Goal: Task Accomplishment & Management: Use online tool/utility

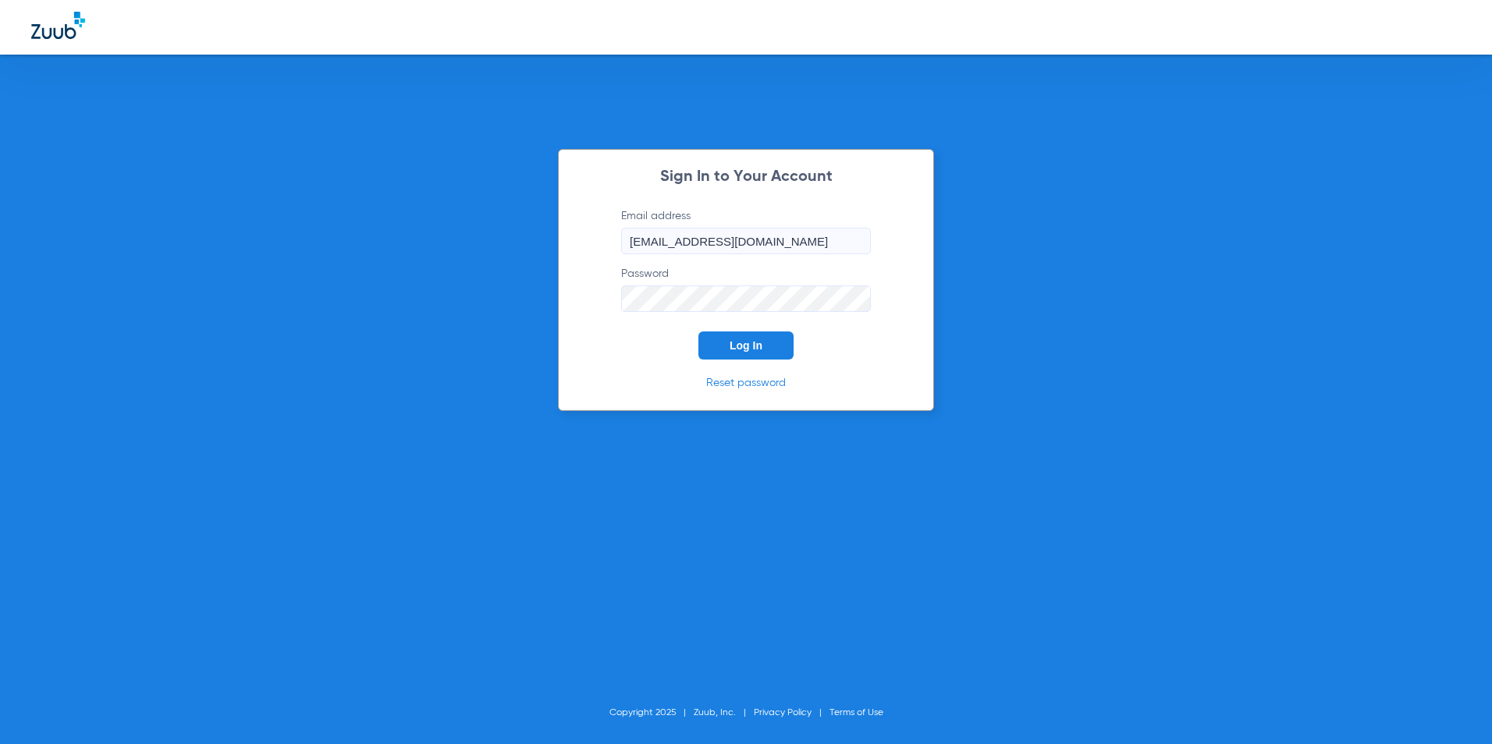
click at [747, 353] on button "Log In" at bounding box center [745, 346] width 95 height 28
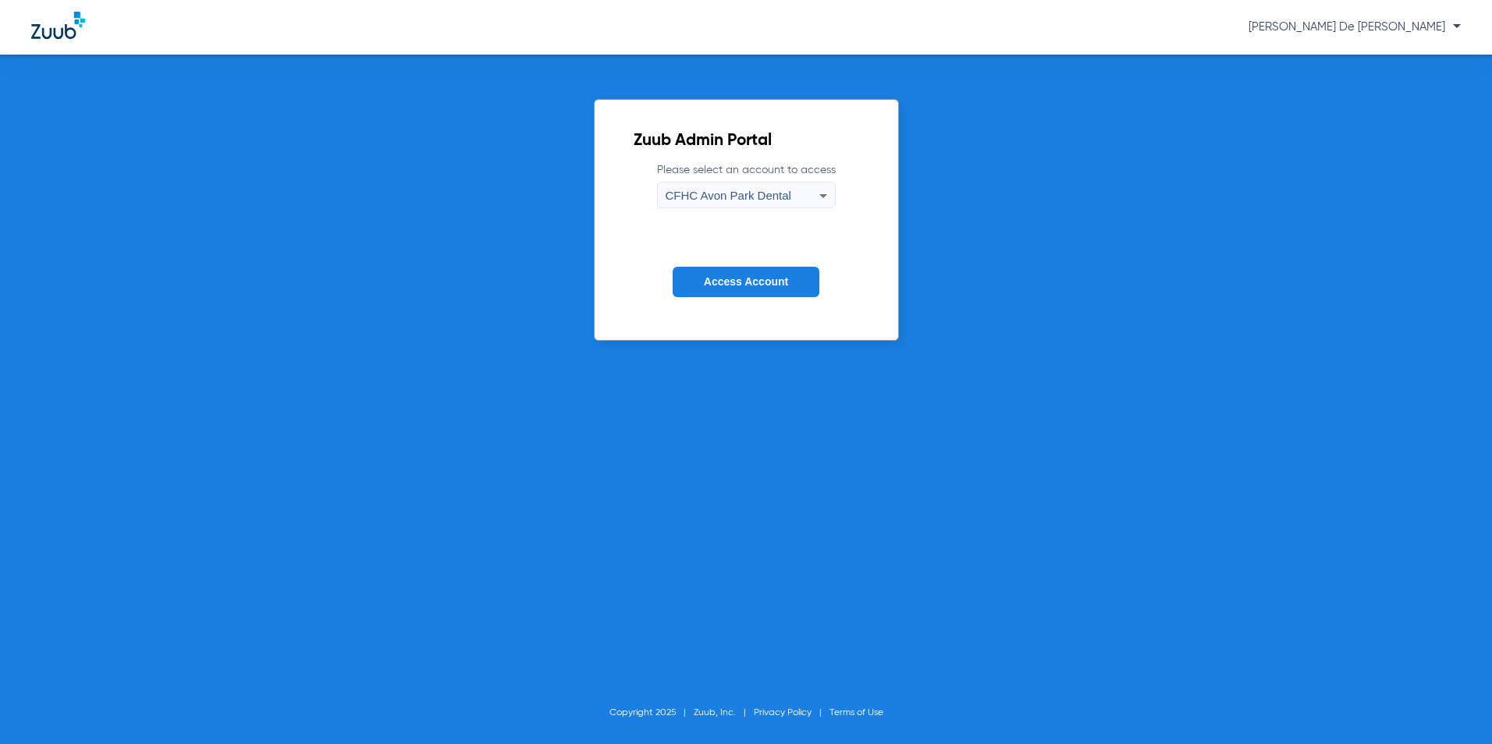
click at [724, 205] on div "CFHC Avon Park Dental" at bounding box center [742, 196] width 154 height 27
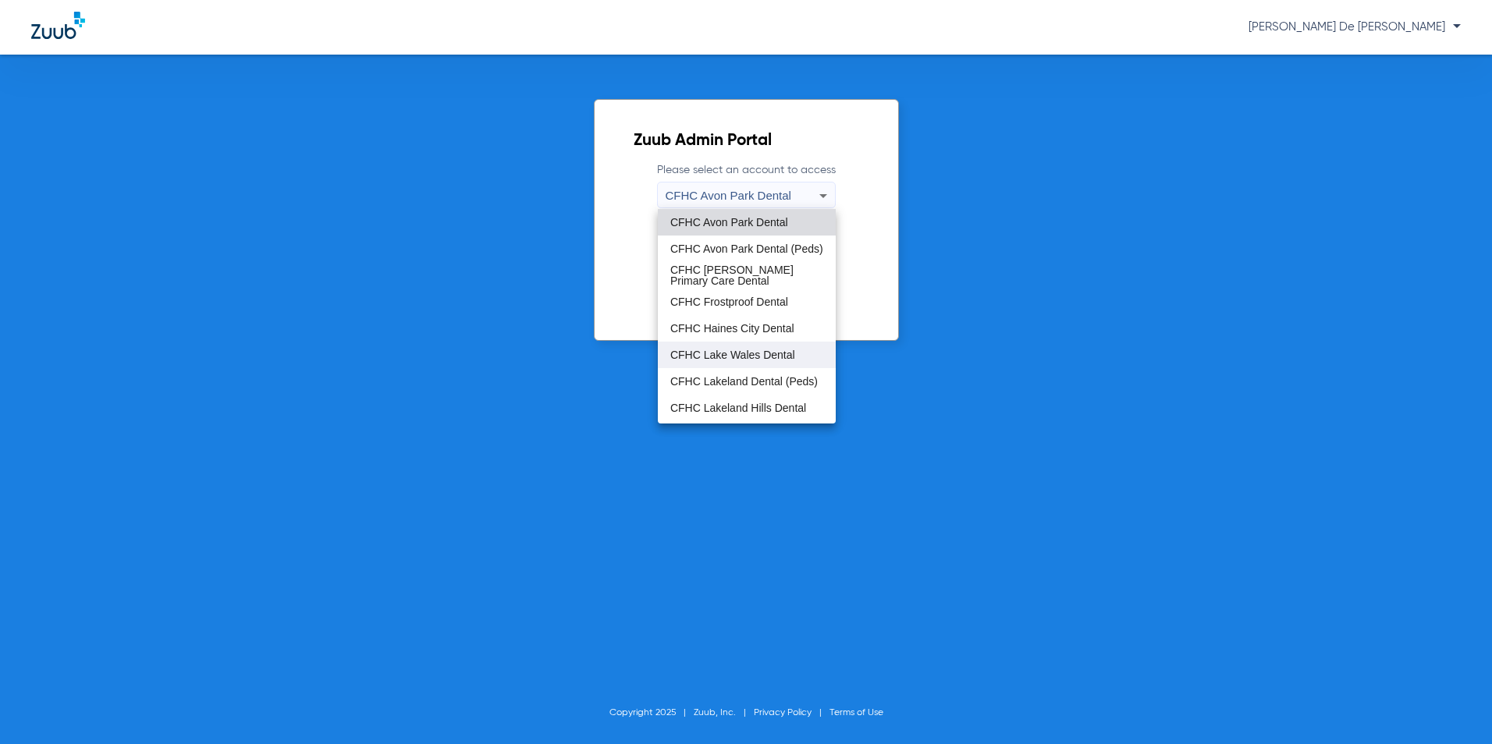
click at [754, 360] on span "CFHC Lake Wales Dental" at bounding box center [732, 354] width 125 height 11
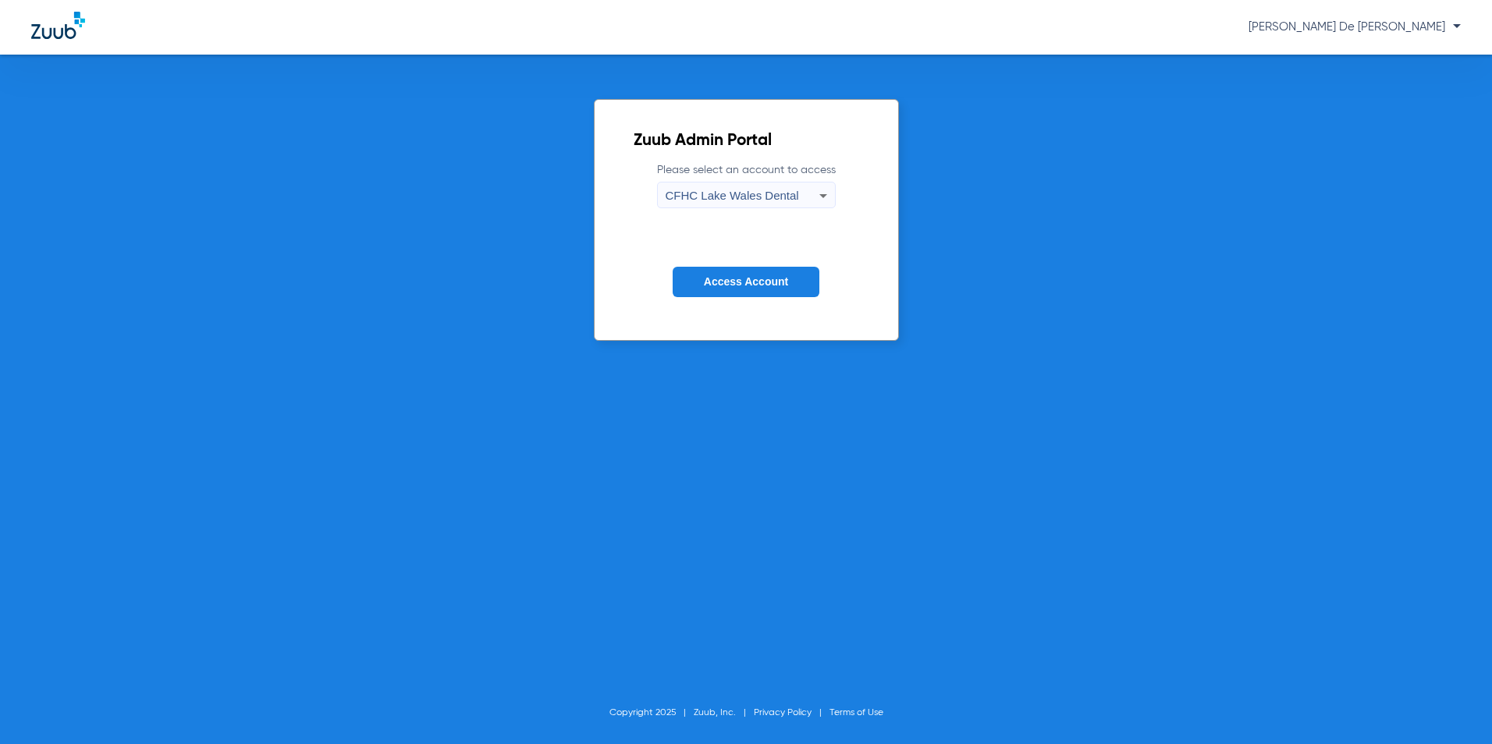
click at [767, 278] on span "Access Account" at bounding box center [746, 281] width 84 height 12
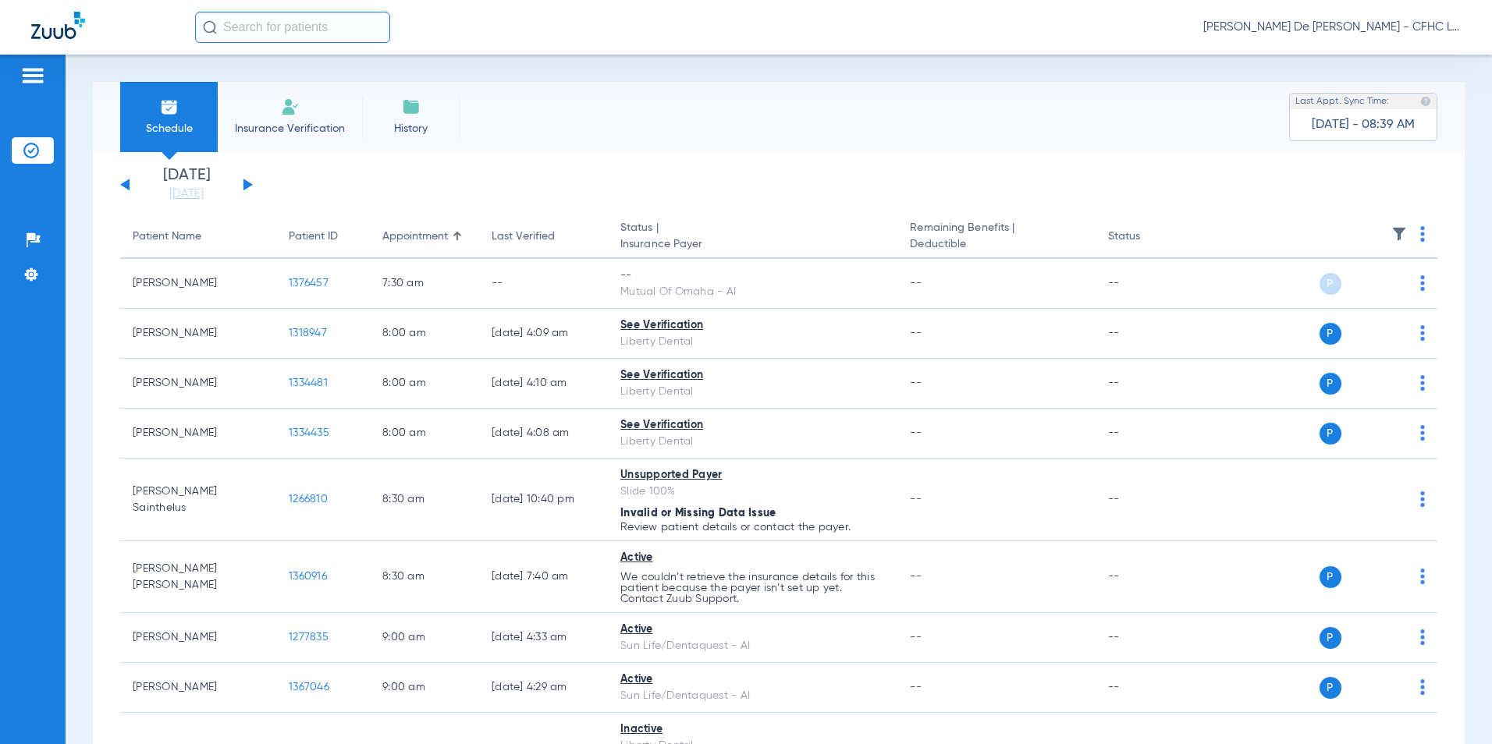
click at [247, 187] on button at bounding box center [247, 185] width 9 height 12
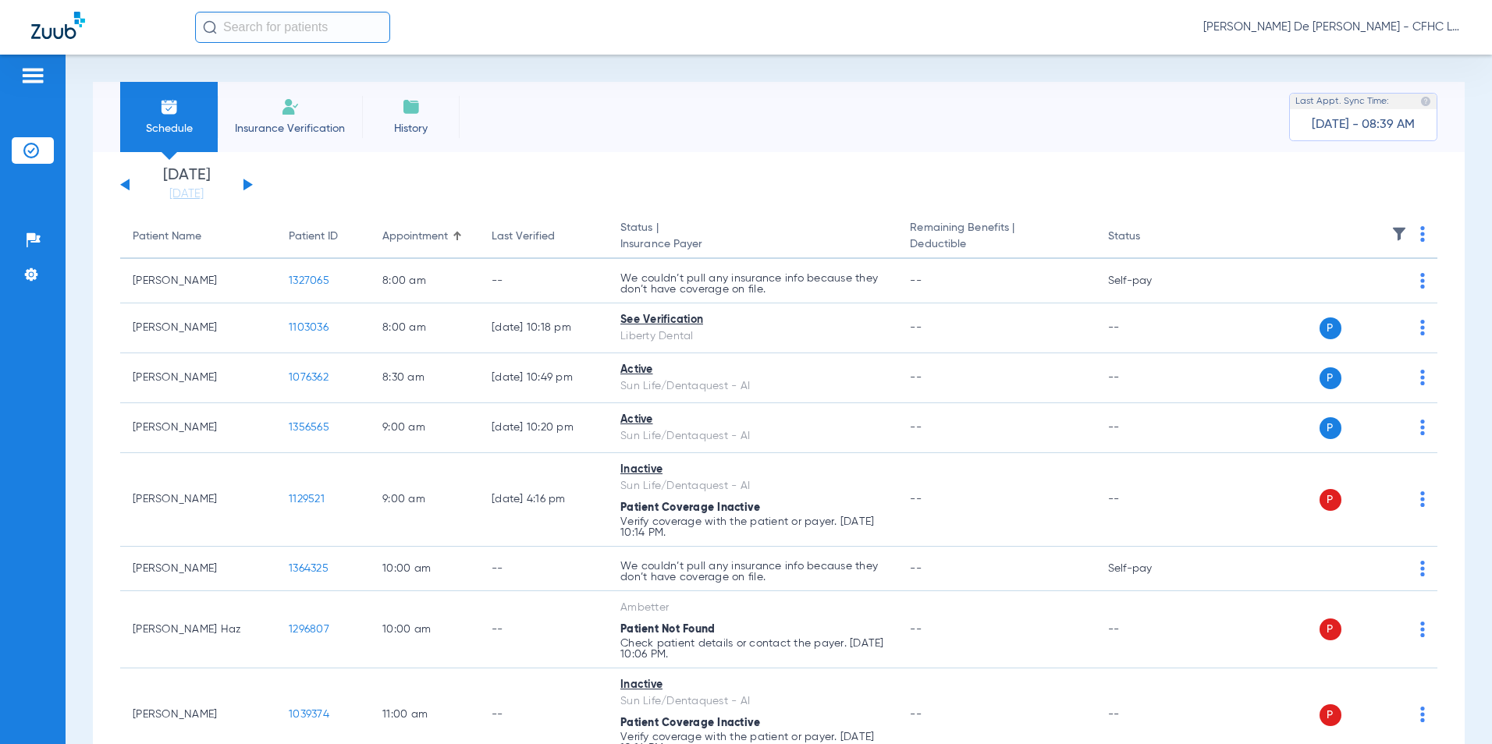
click at [1420, 232] on img at bounding box center [1422, 234] width 5 height 16
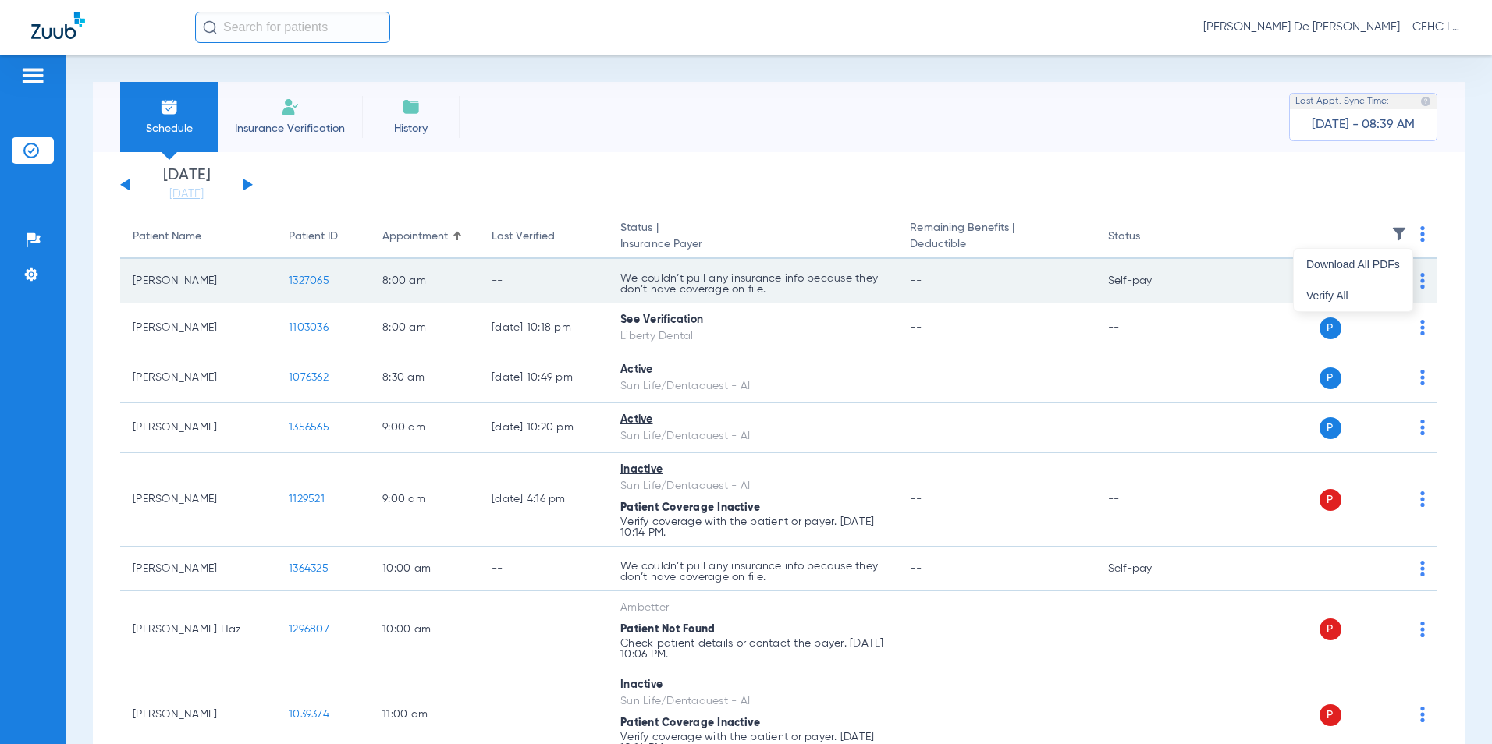
click at [1367, 293] on span "Verify All" at bounding box center [1353, 295] width 94 height 11
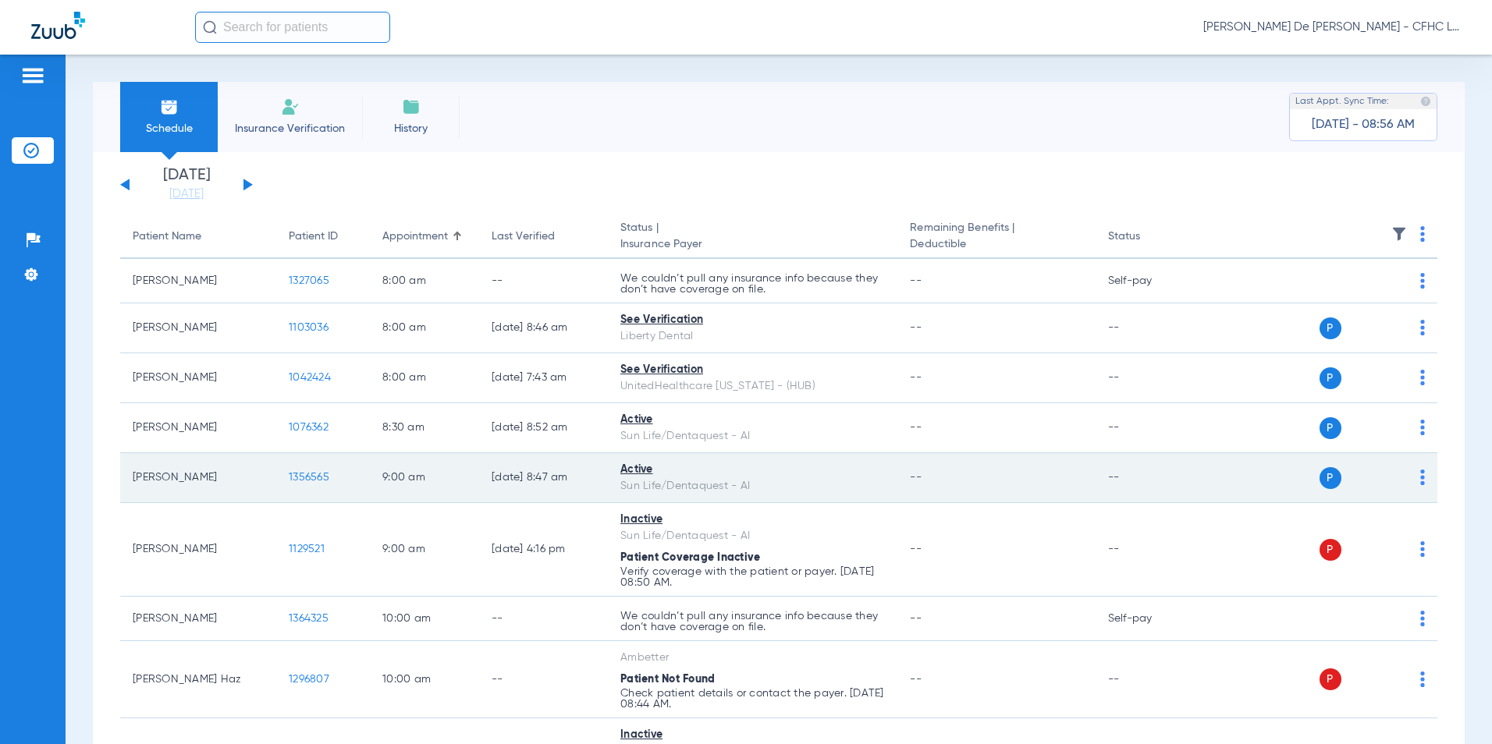
click at [321, 476] on span "1356565" at bounding box center [309, 477] width 41 height 11
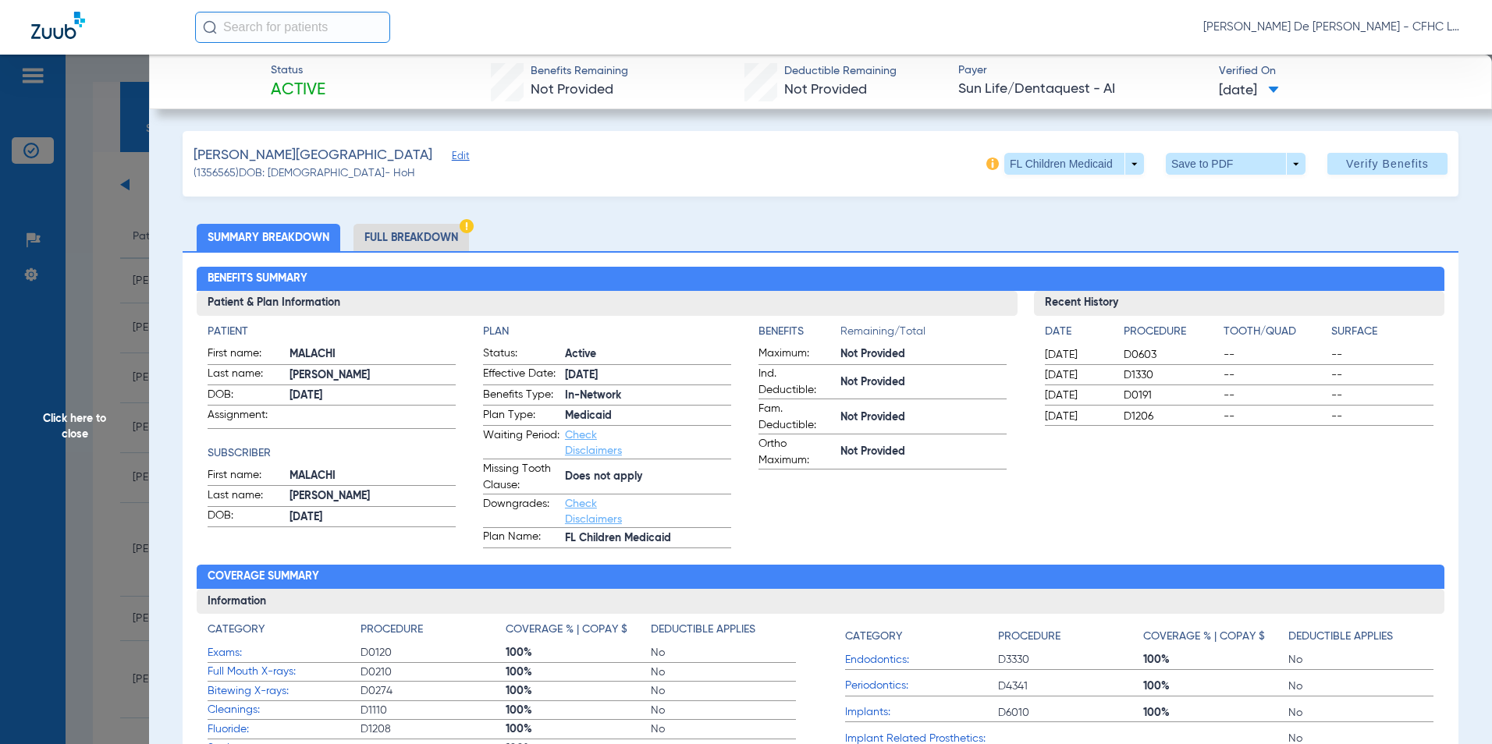
click at [443, 232] on li "Full Breakdown" at bounding box center [410, 237] width 115 height 27
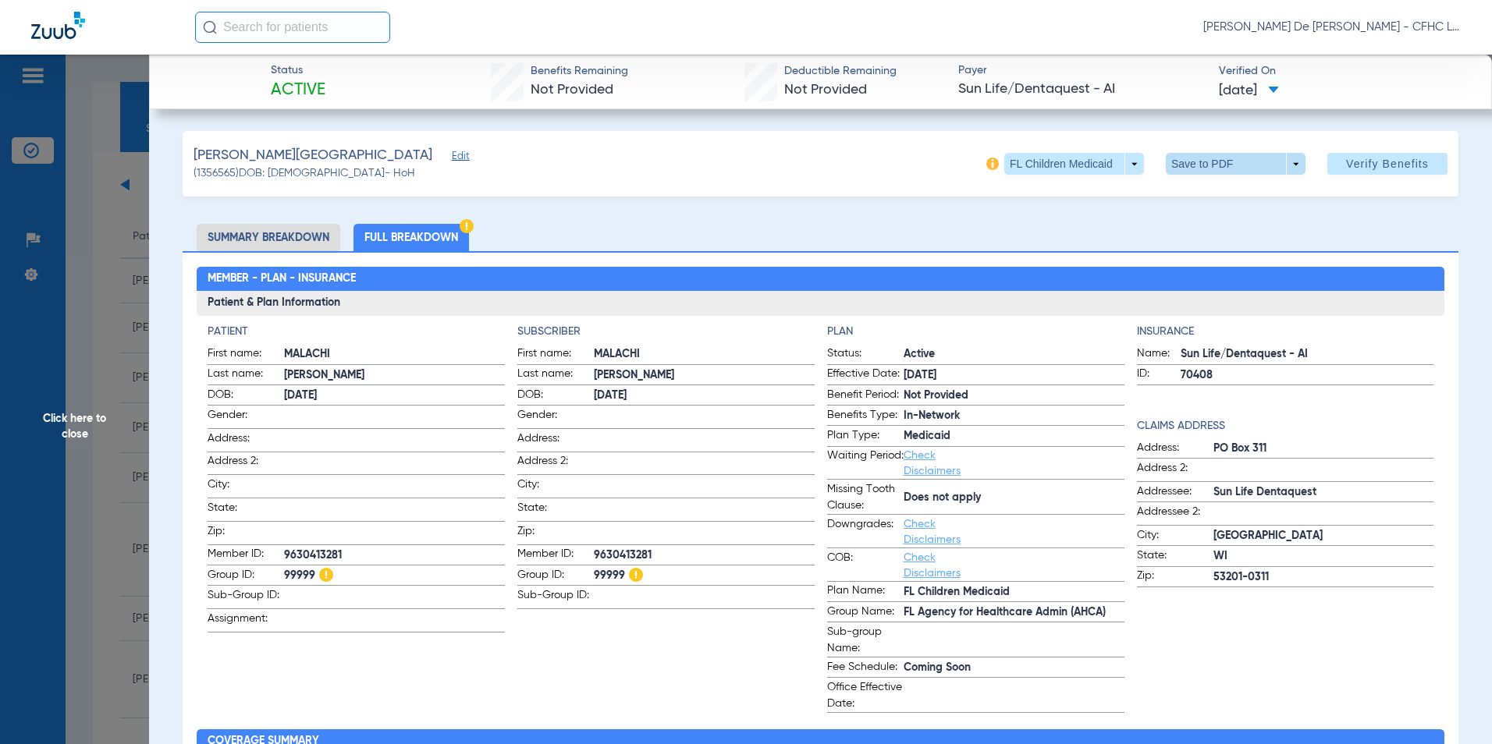
click at [1172, 169] on span at bounding box center [1235, 164] width 140 height 22
click at [1179, 197] on mat-icon "insert_drive_file" at bounding box center [1176, 195] width 19 height 19
click at [64, 403] on span "Click here to close" at bounding box center [74, 427] width 149 height 744
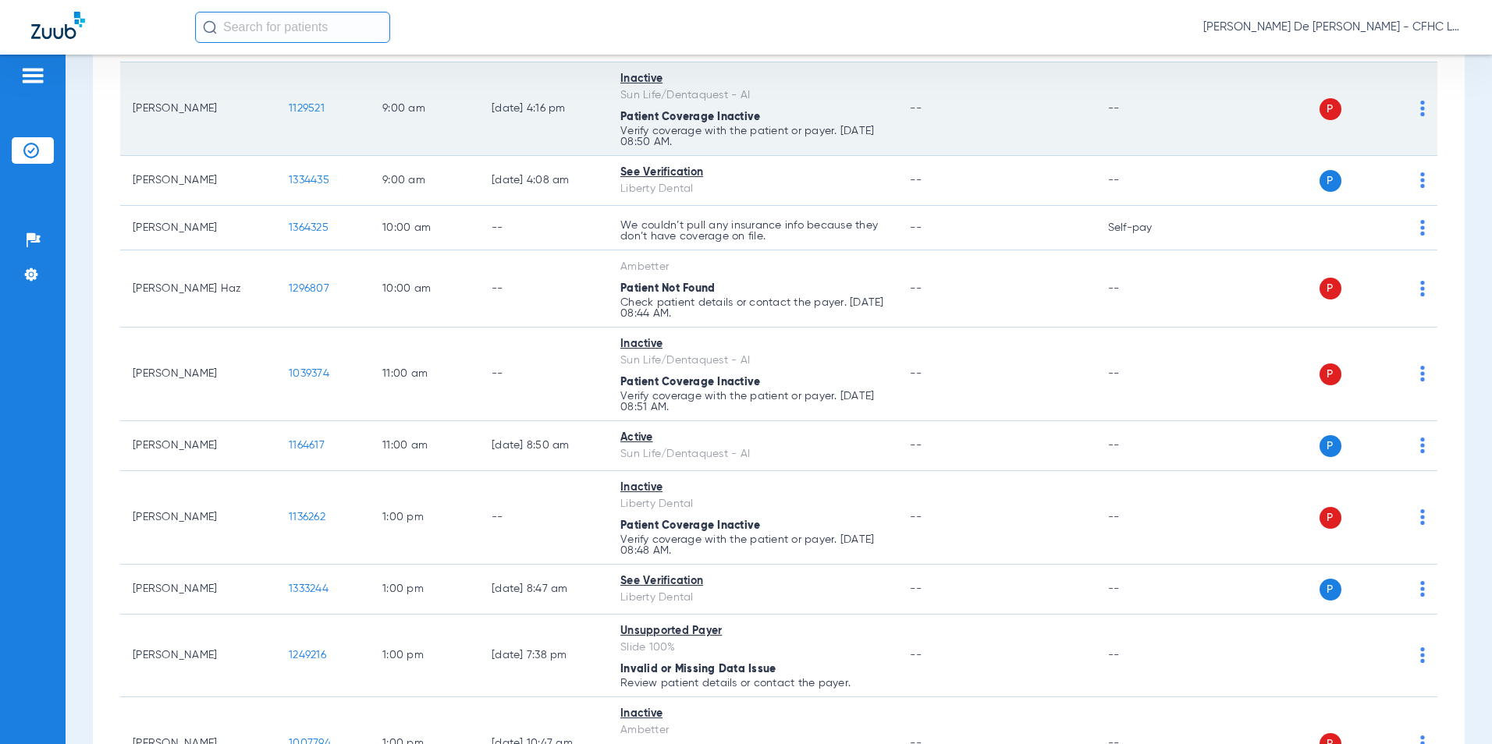
scroll to position [468, 0]
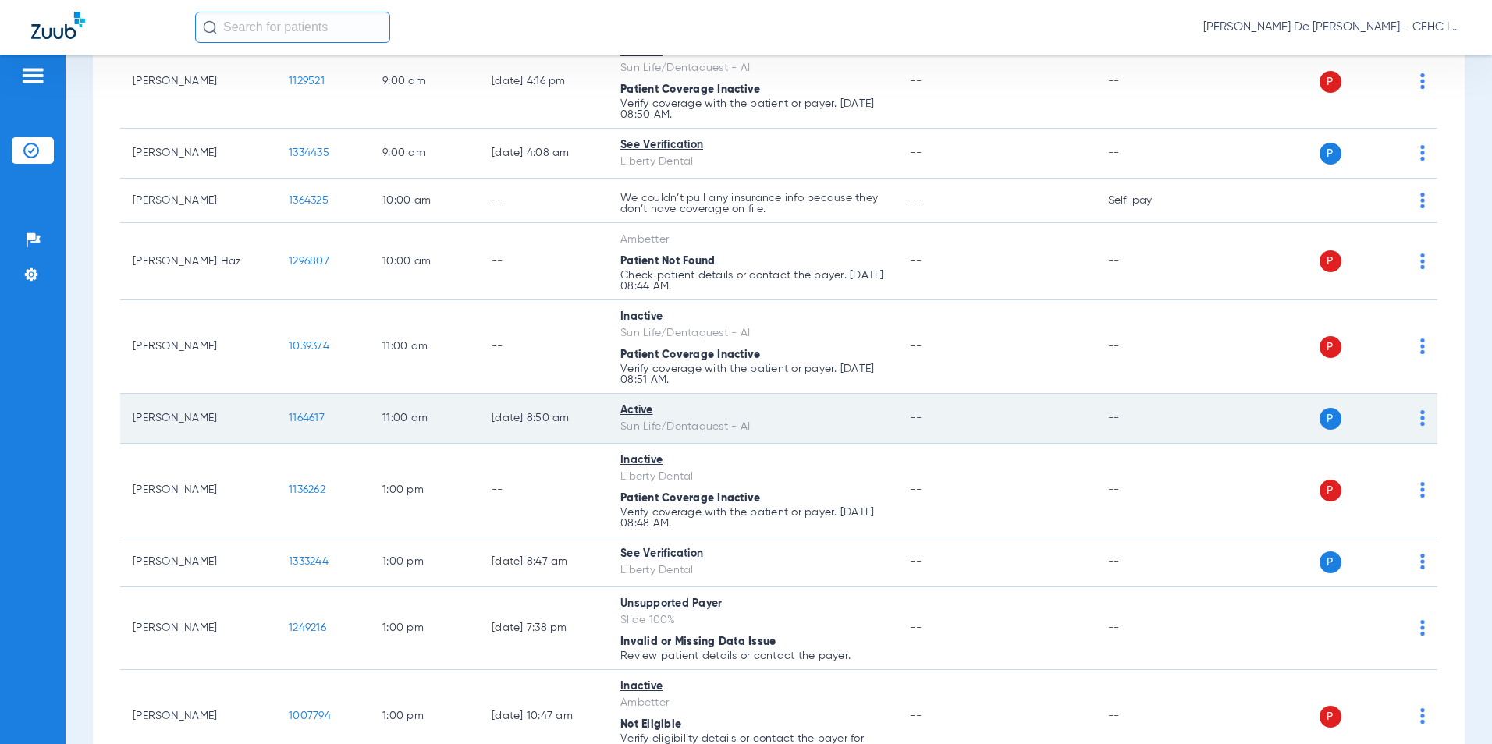
click at [317, 417] on span "1164617" at bounding box center [307, 418] width 36 height 11
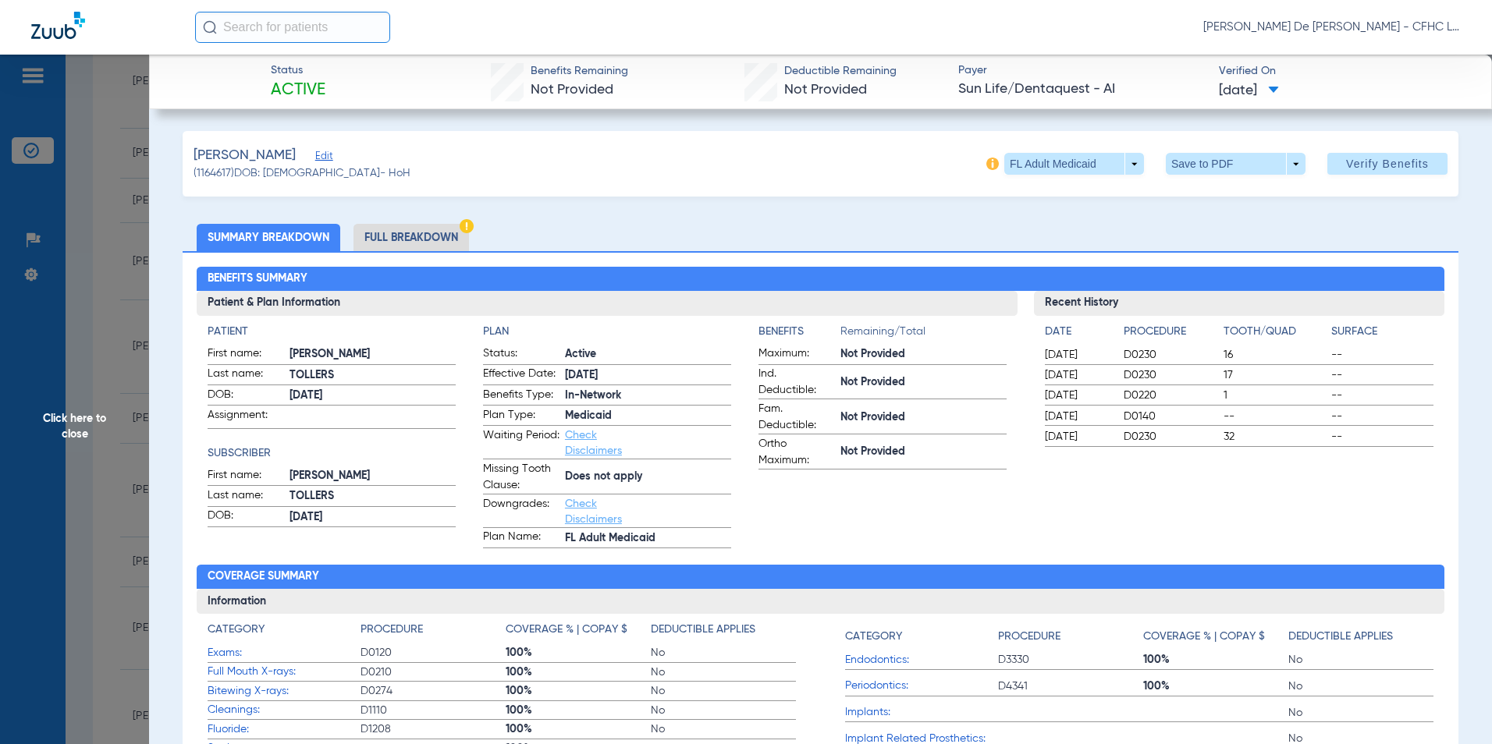
click at [378, 225] on li "Full Breakdown" at bounding box center [410, 237] width 115 height 27
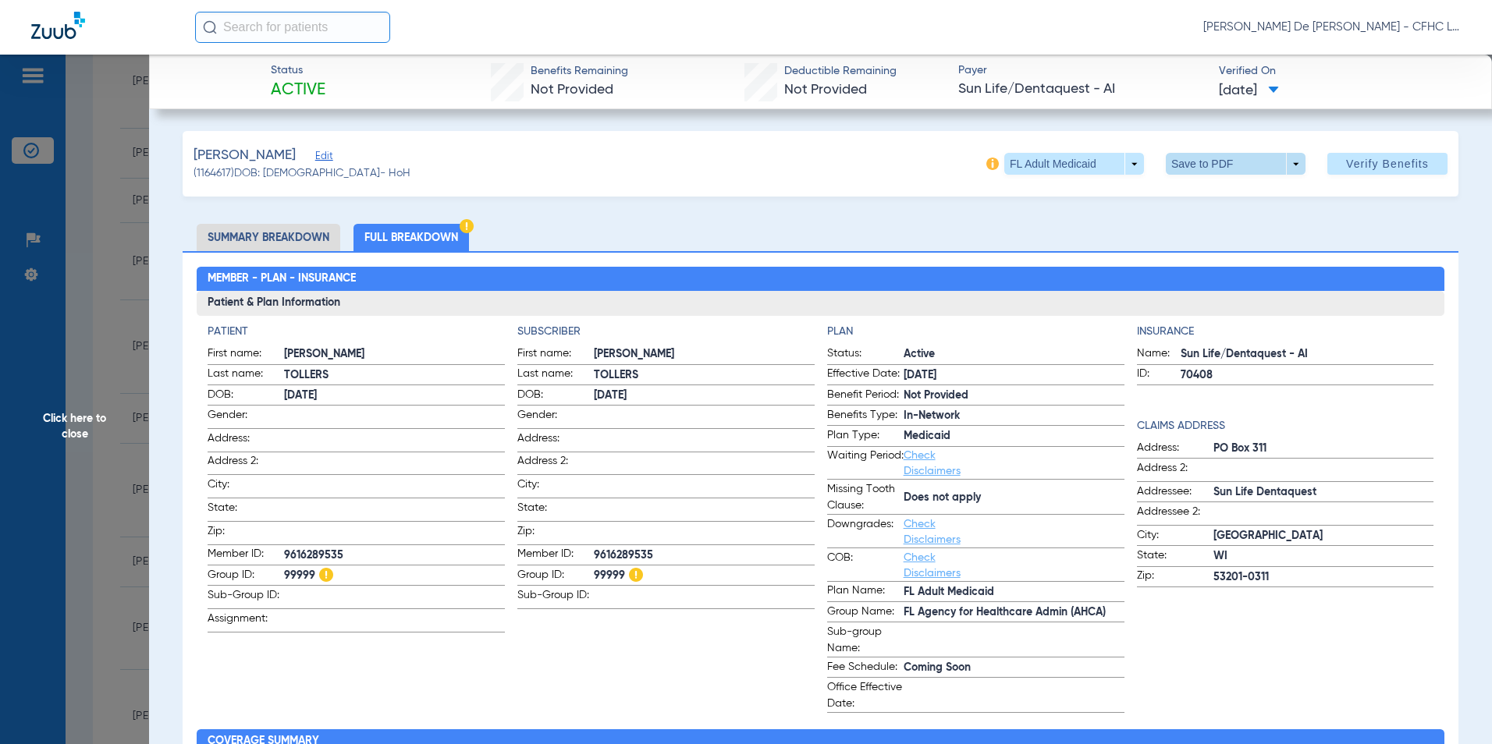
click at [1188, 167] on span at bounding box center [1235, 164] width 140 height 22
click at [1197, 194] on button "insert_drive_file Save to PDF" at bounding box center [1214, 194] width 118 height 31
click at [108, 414] on span "Click here to close" at bounding box center [74, 427] width 149 height 744
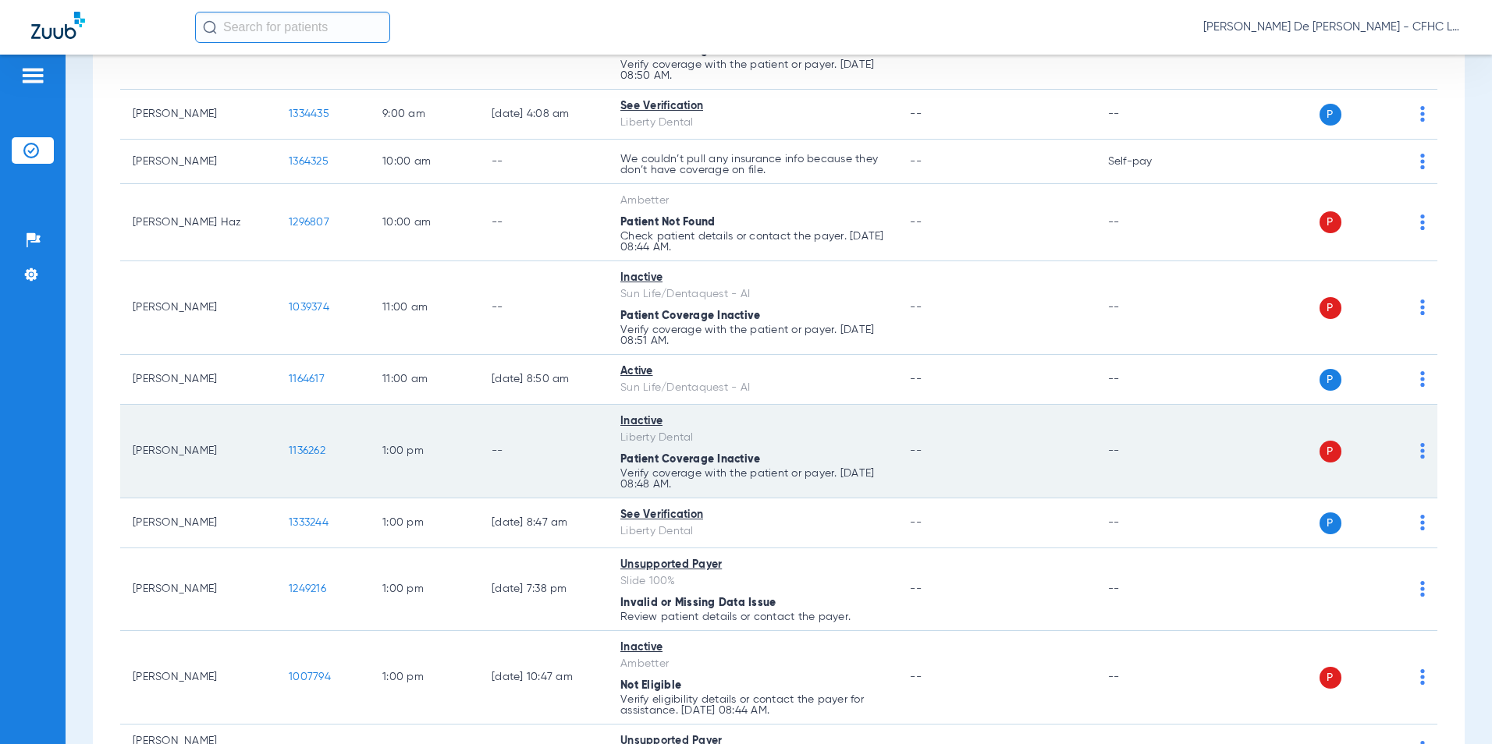
scroll to position [546, 0]
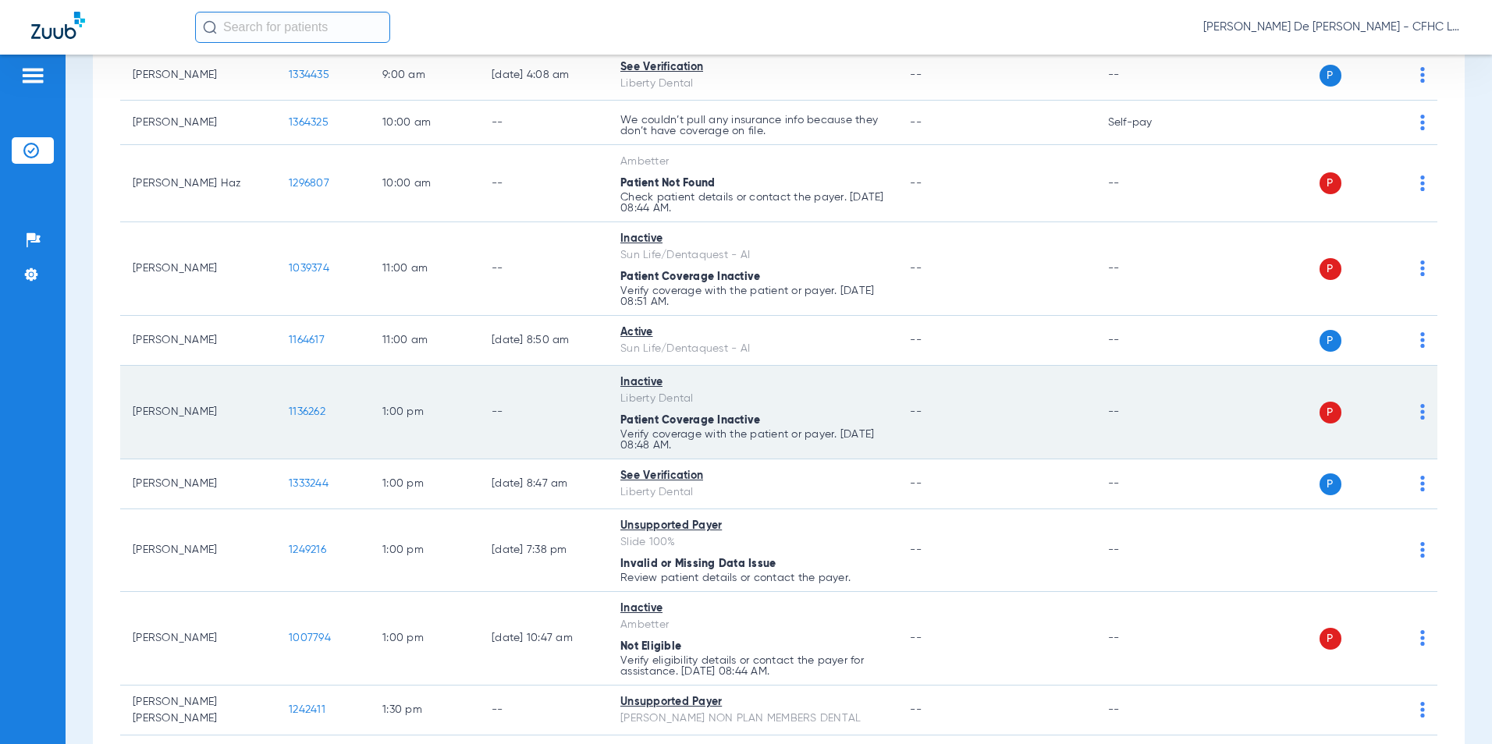
click at [310, 413] on span "1136262" at bounding box center [307, 411] width 37 height 11
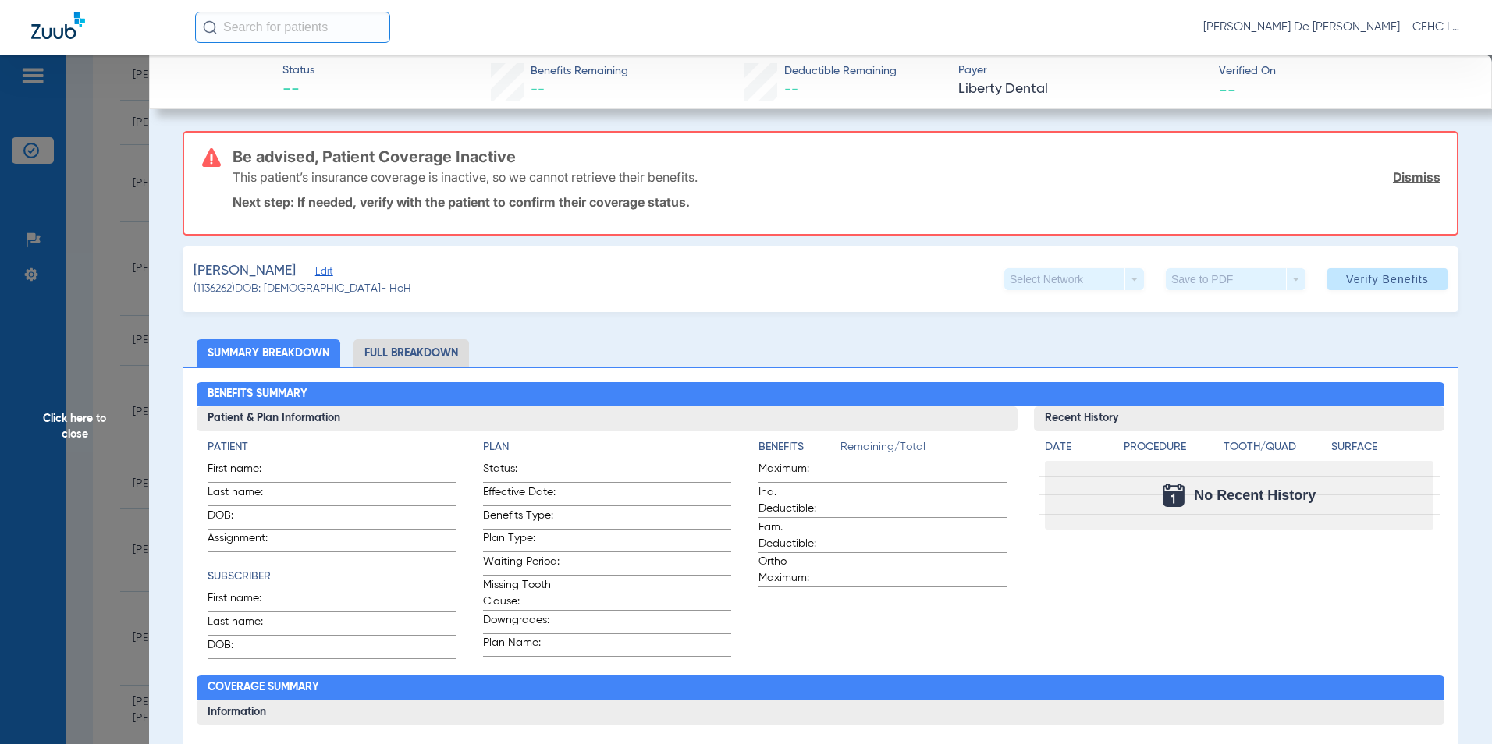
click at [110, 419] on span "Click here to close" at bounding box center [74, 427] width 149 height 744
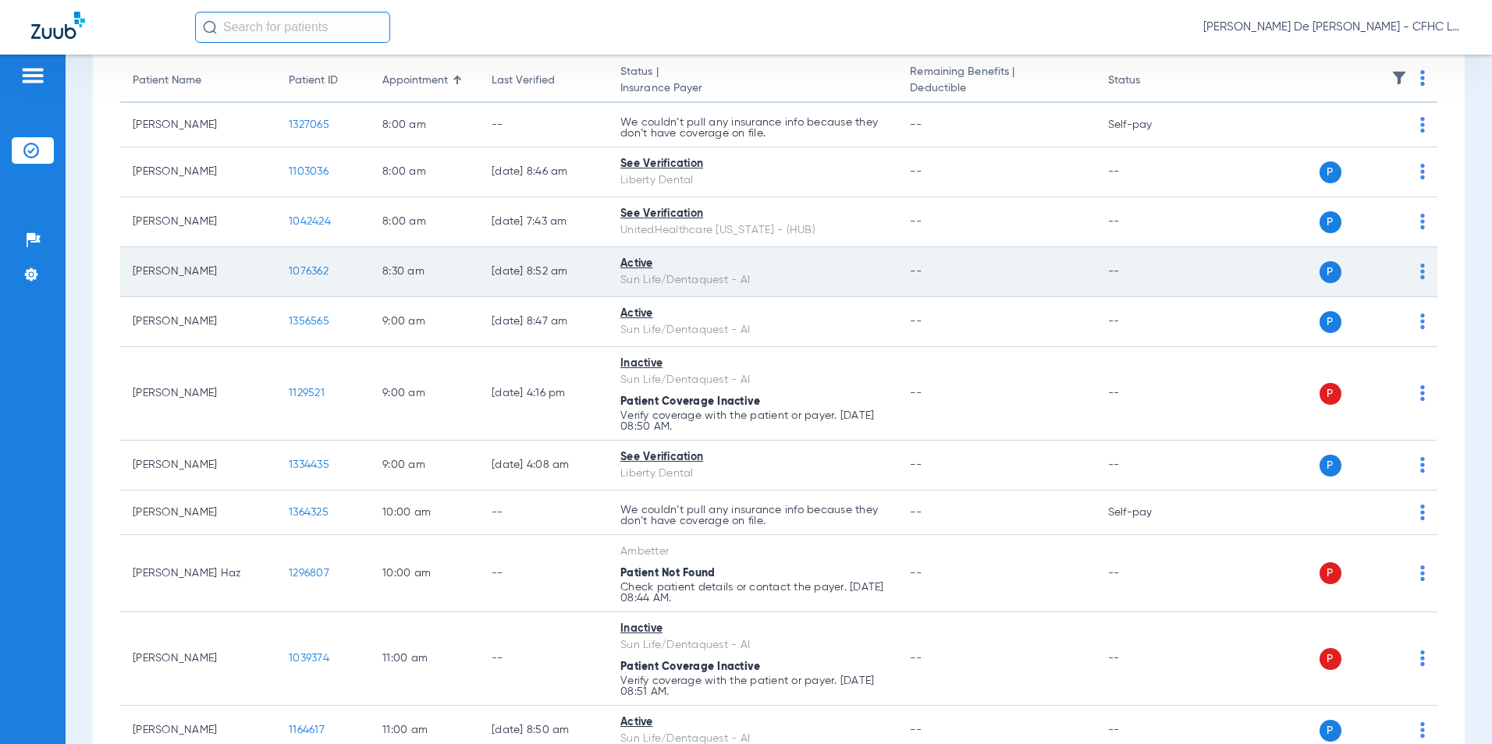
scroll to position [0, 0]
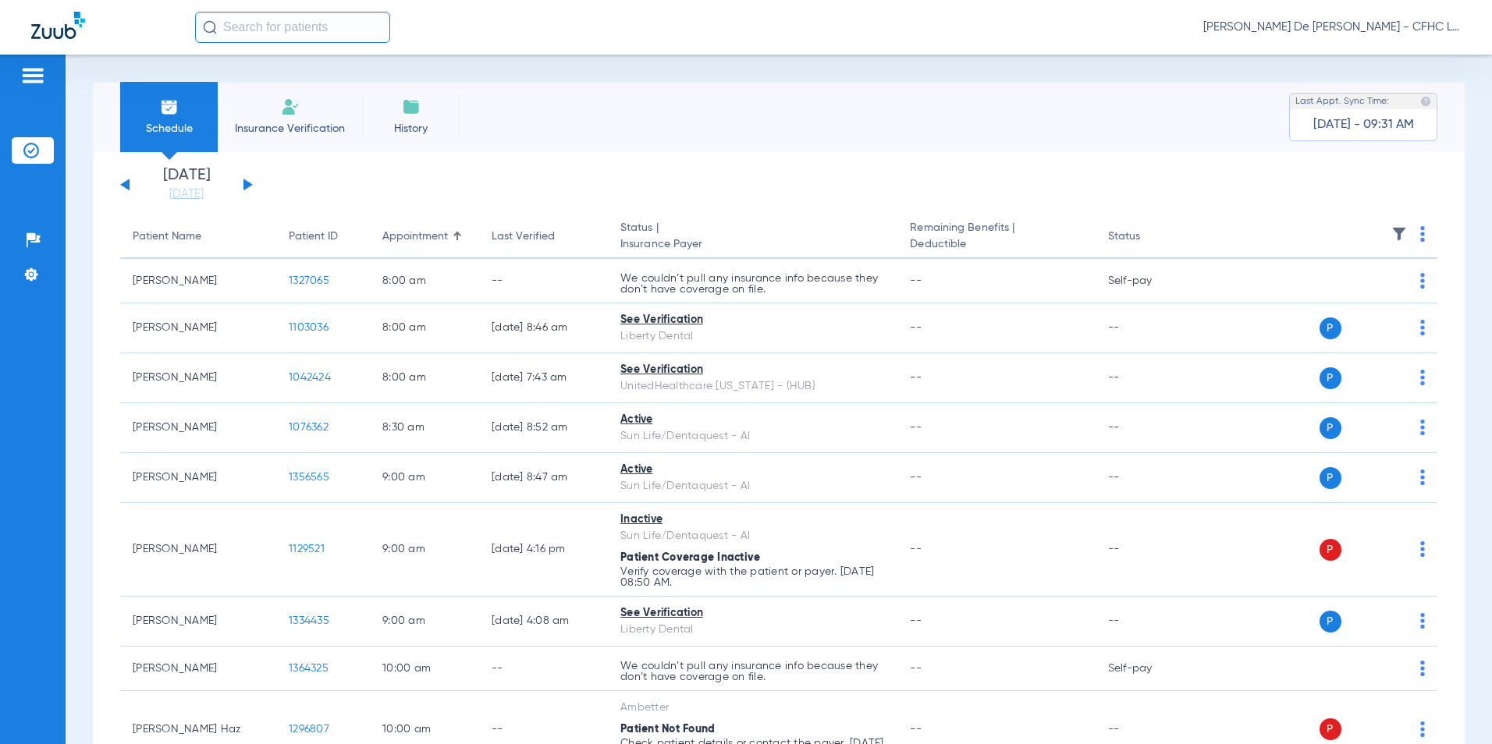
click at [122, 189] on div "[DATE] [DATE] [DATE] [DATE] [DATE] [DATE] [DATE] [DATE] [DATE] [DATE] [DATE] [D…" at bounding box center [186, 185] width 133 height 34
click at [126, 184] on button at bounding box center [124, 185] width 9 height 12
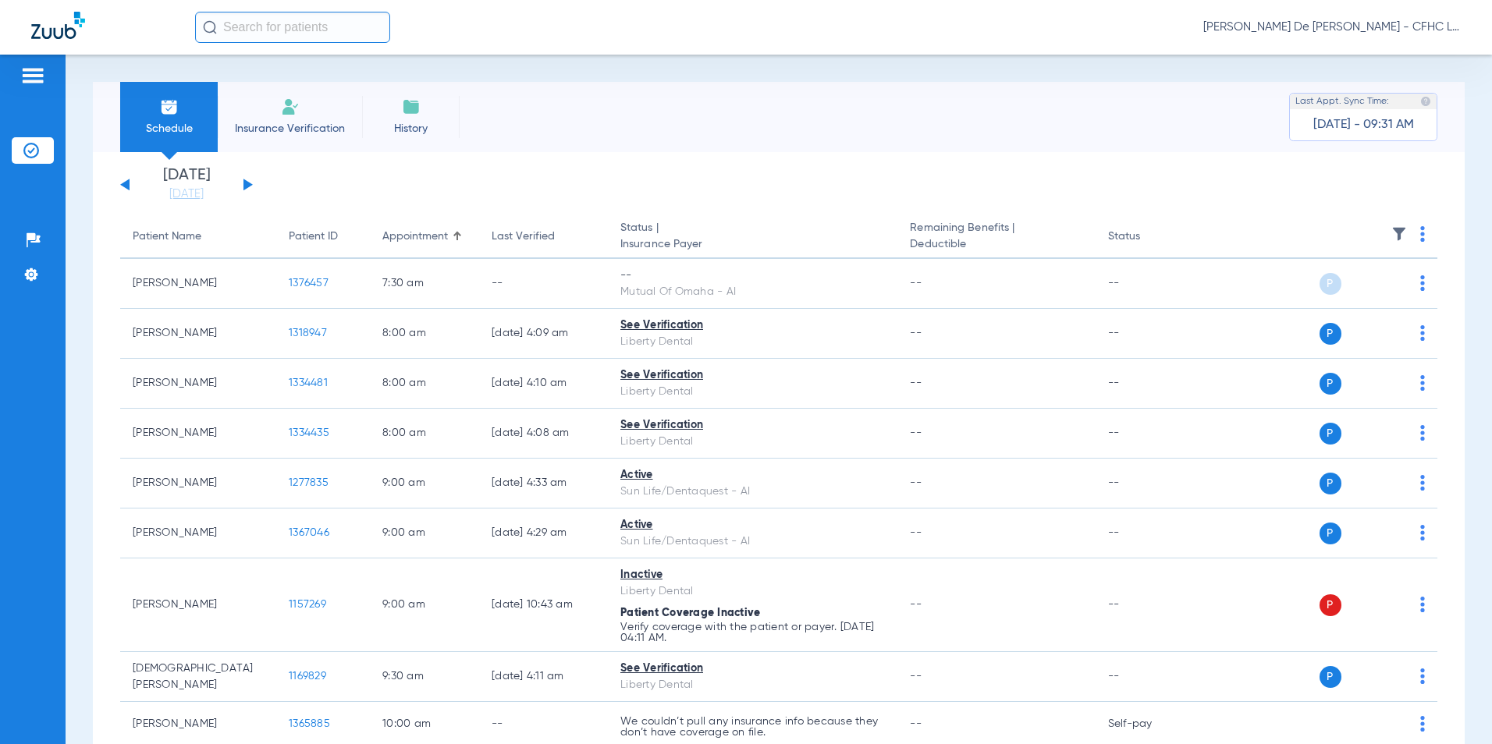
click at [303, 18] on input "text" at bounding box center [292, 27] width 195 height 31
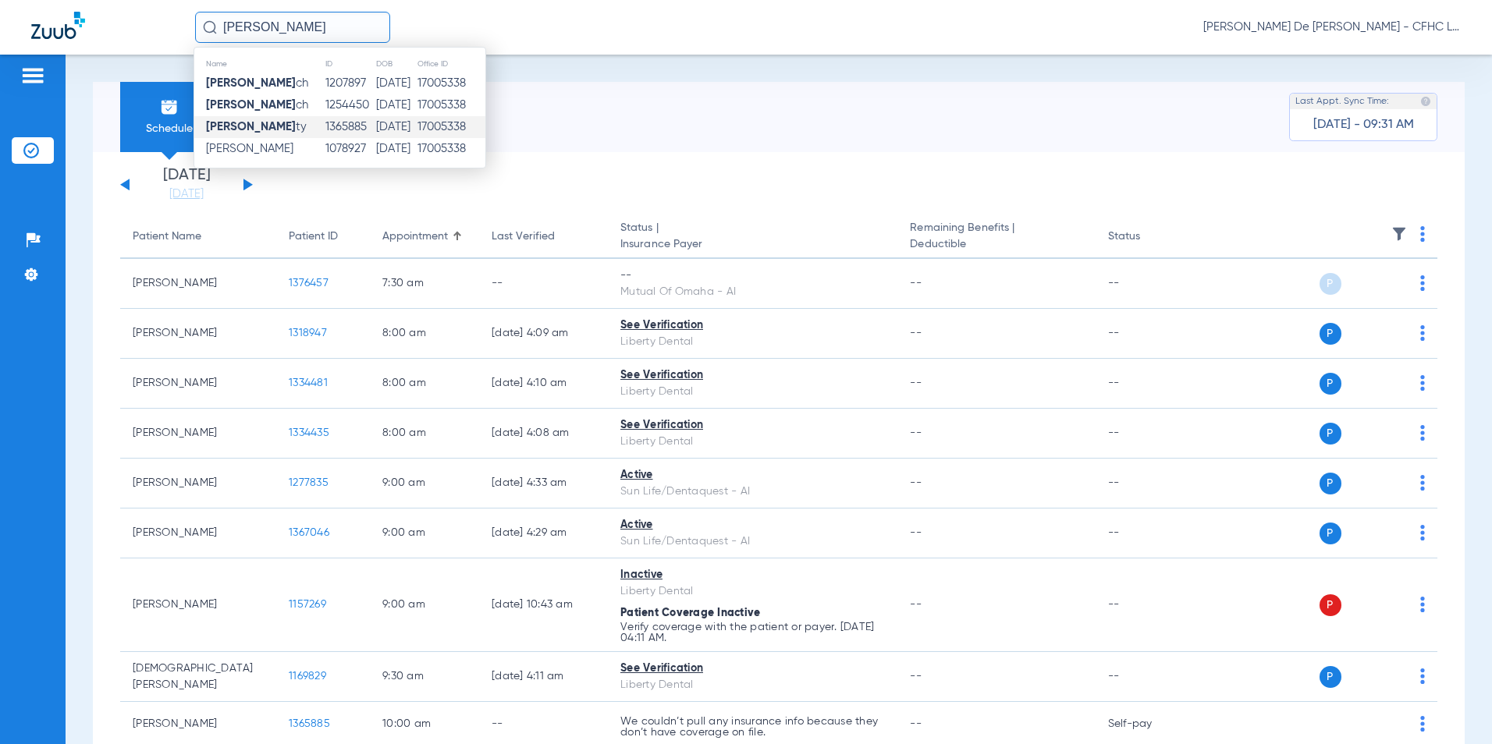
type input "[PERSON_NAME]"
click at [343, 123] on td "1365885" at bounding box center [350, 127] width 51 height 22
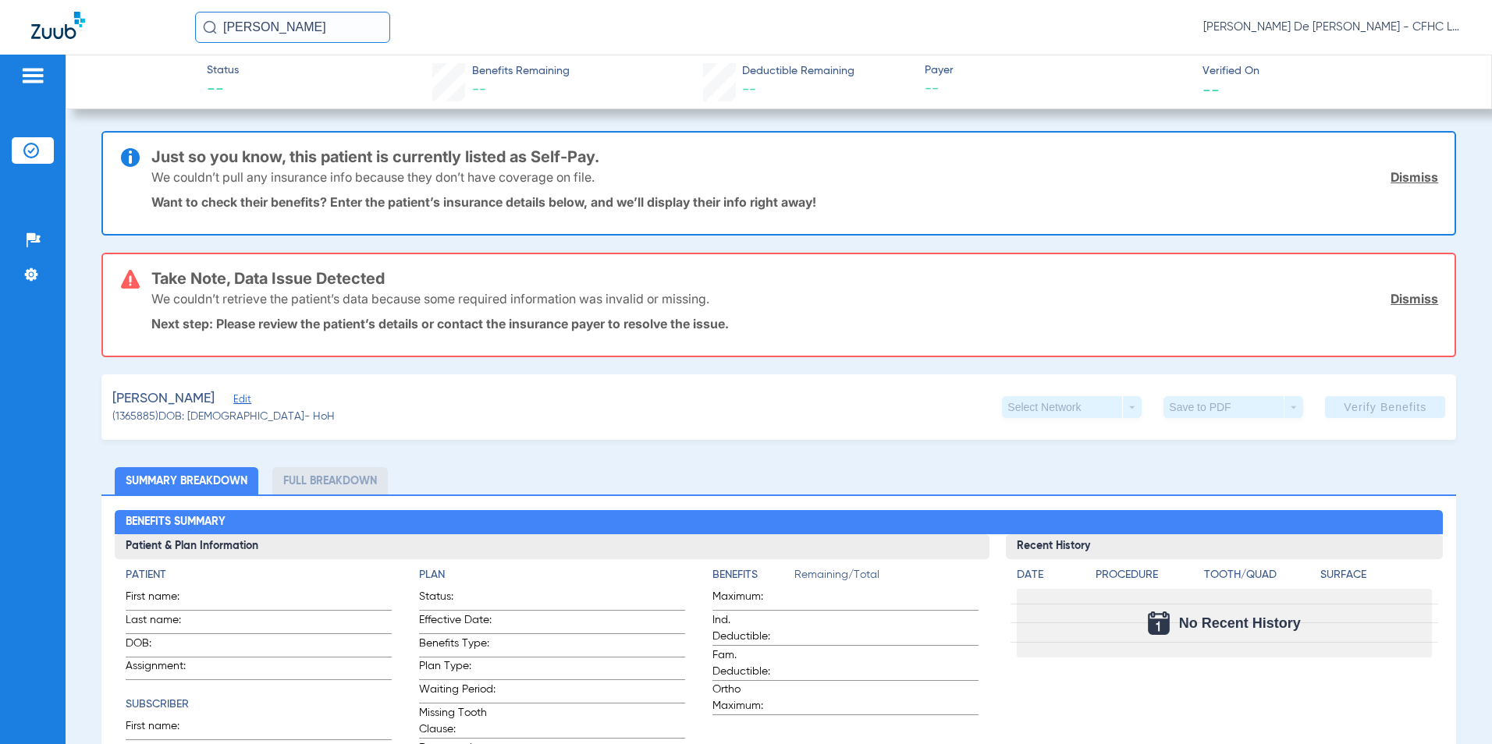
click at [1381, 168] on div "We couldn’t pull any insurance info because they don’t have coverage on file. D…" at bounding box center [794, 177] width 1287 height 41
click at [1390, 173] on link "Dismiss" at bounding box center [1414, 177] width 48 height 16
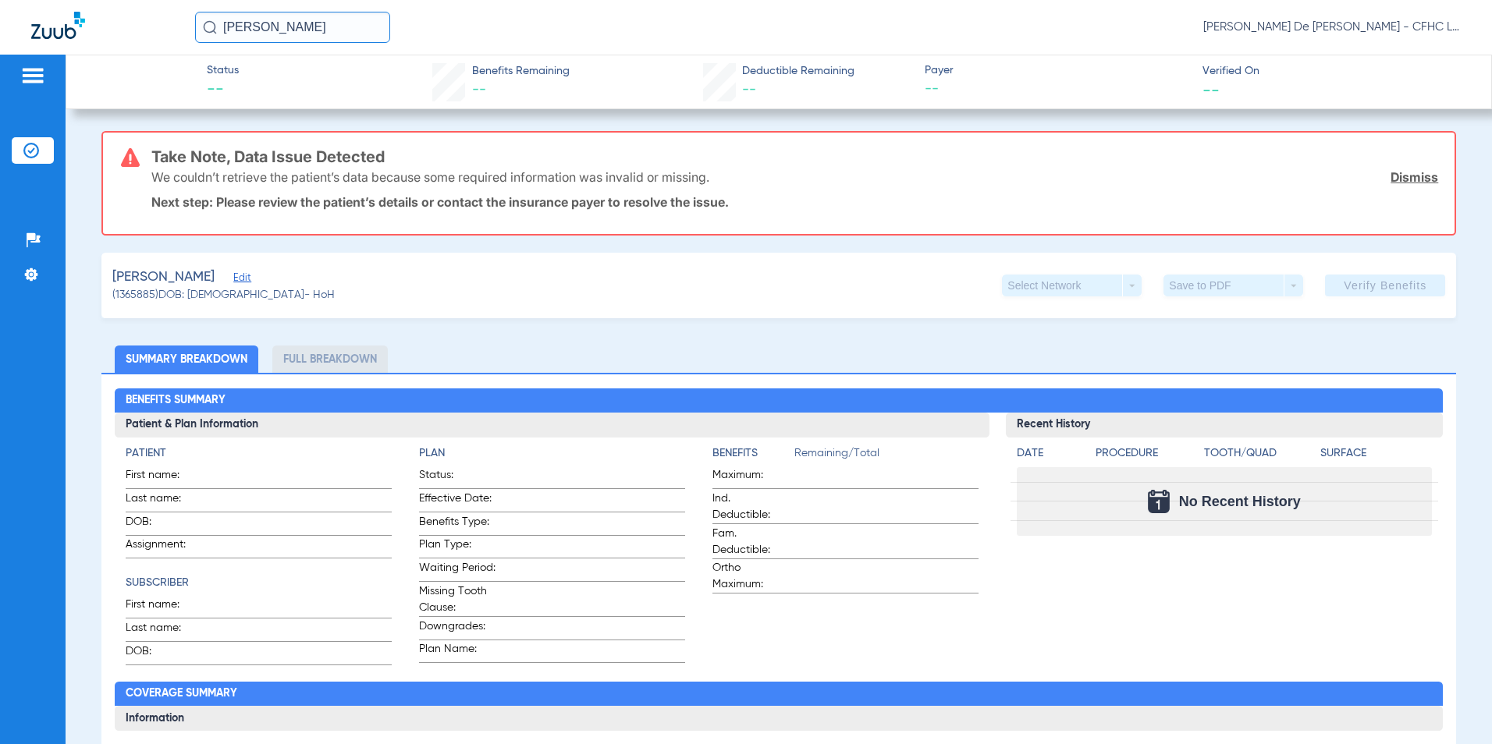
click at [1390, 174] on link "Dismiss" at bounding box center [1414, 177] width 48 height 16
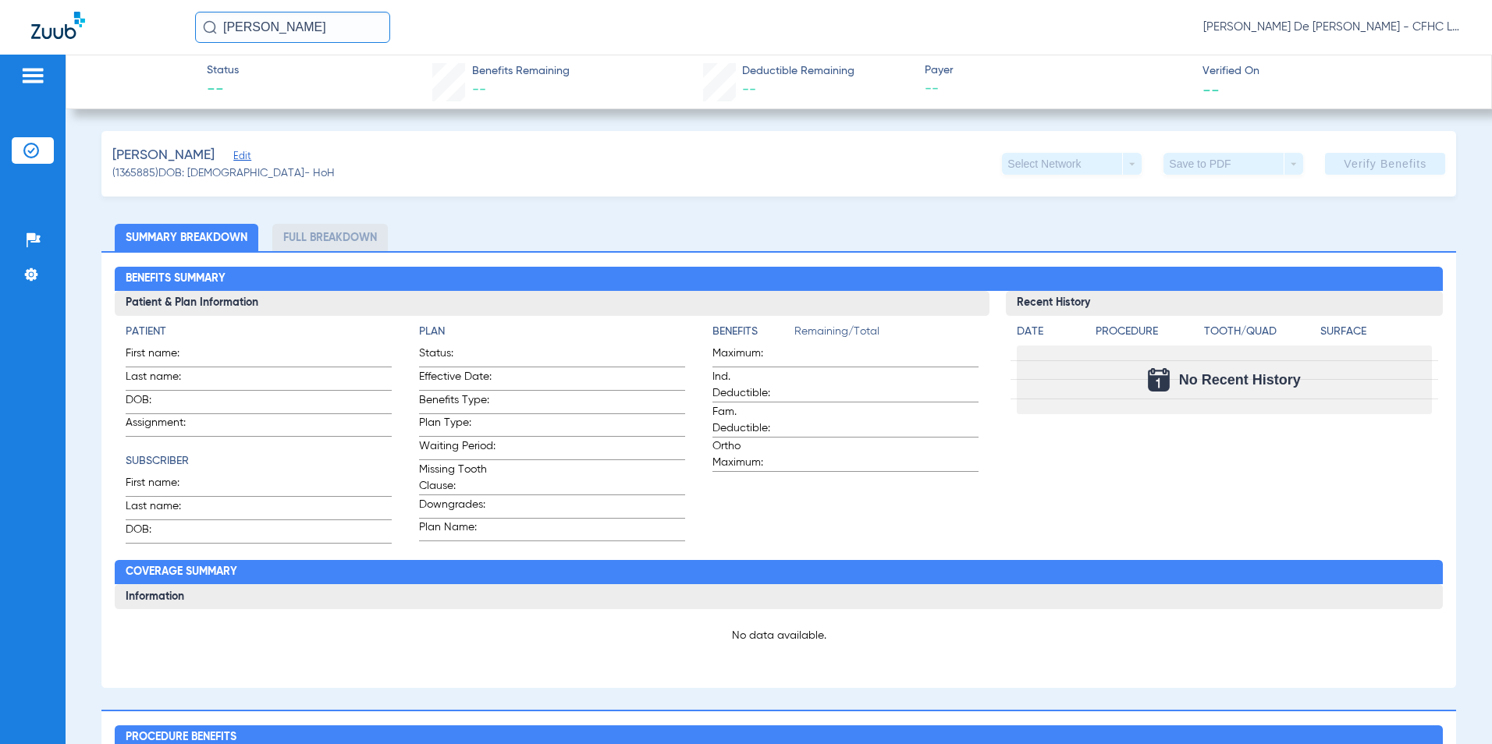
click at [233, 161] on span "Edit" at bounding box center [240, 158] width 14 height 15
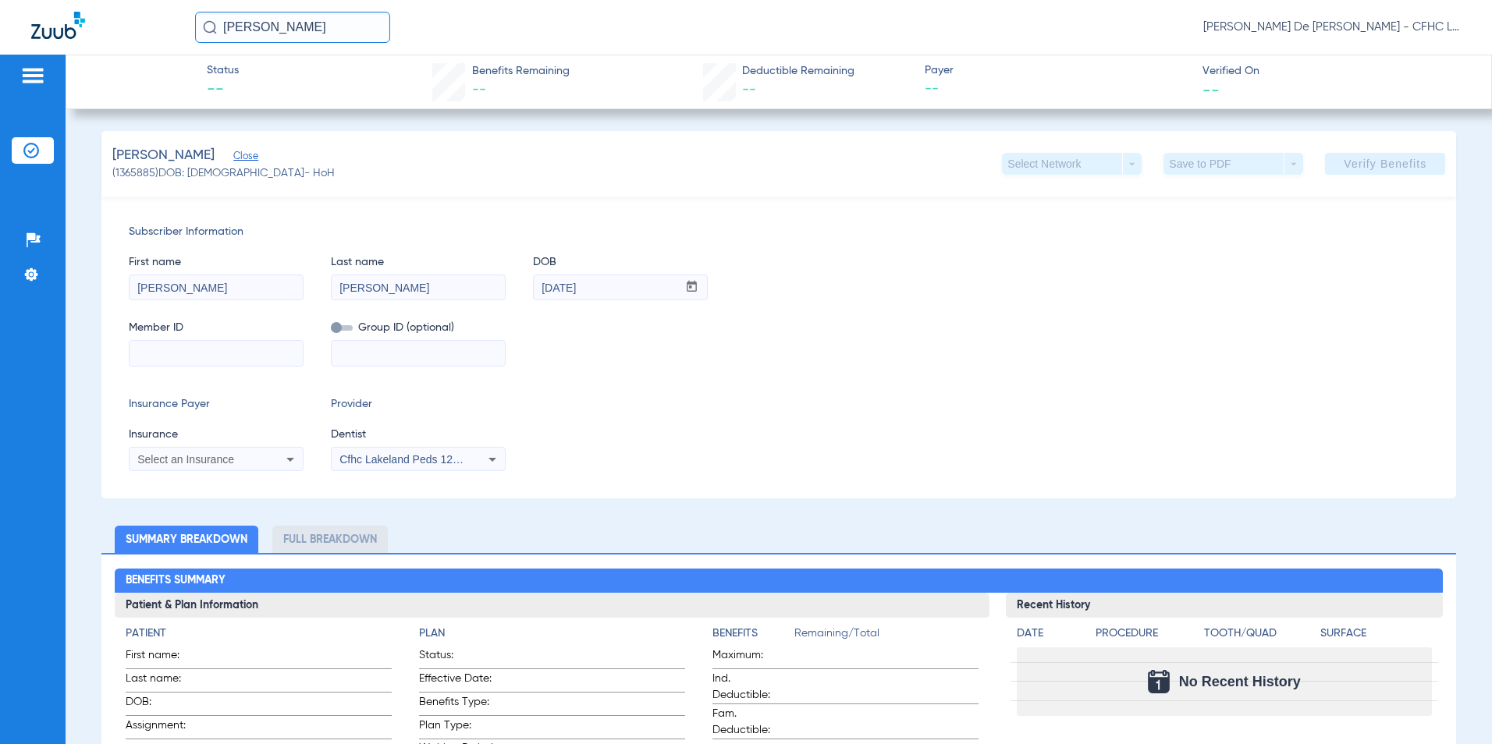
click at [258, 342] on input at bounding box center [215, 353] width 173 height 25
click at [253, 354] on input at bounding box center [215, 353] width 173 height 25
type input "936527749"
click at [190, 465] on div "Select an Insurance" at bounding box center [215, 459] width 173 height 19
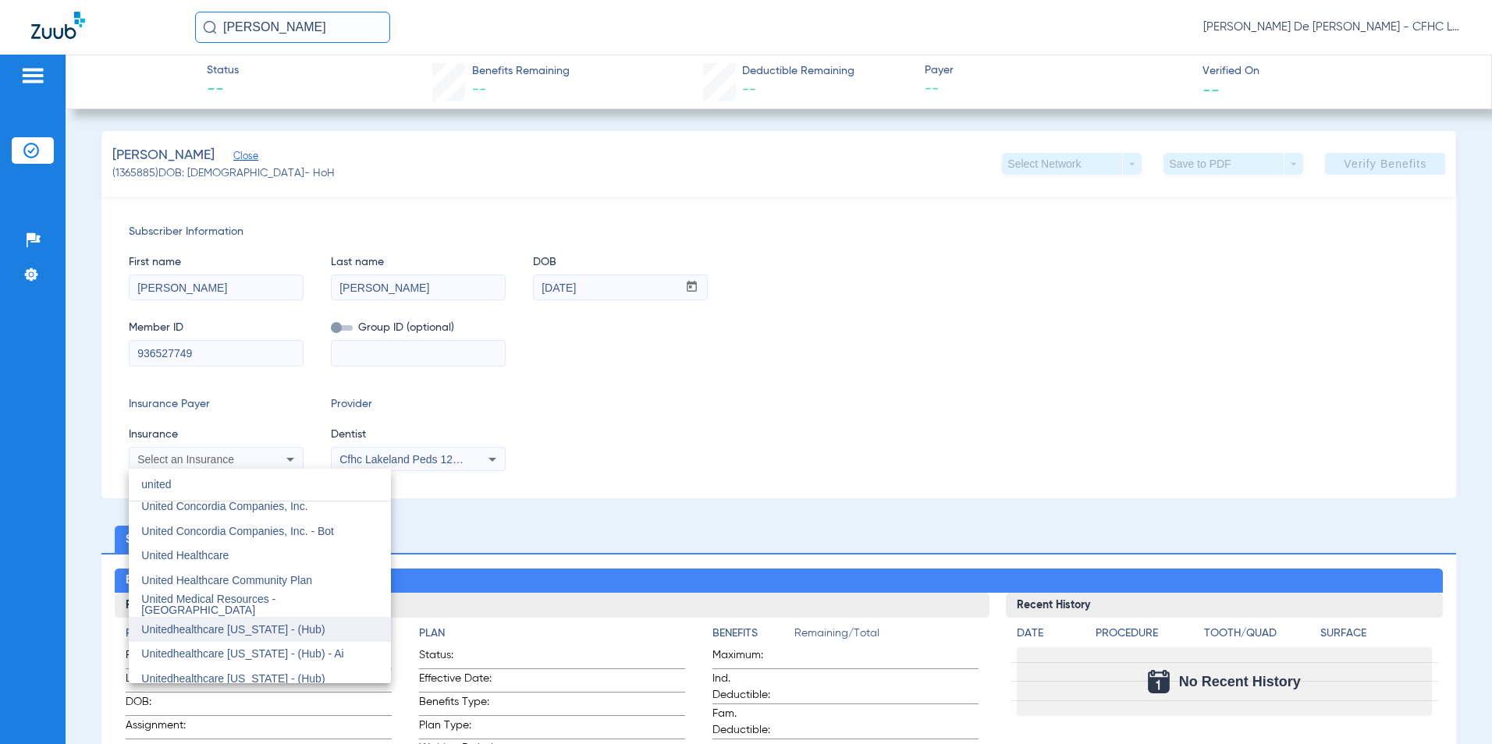
scroll to position [78, 0]
type input "united"
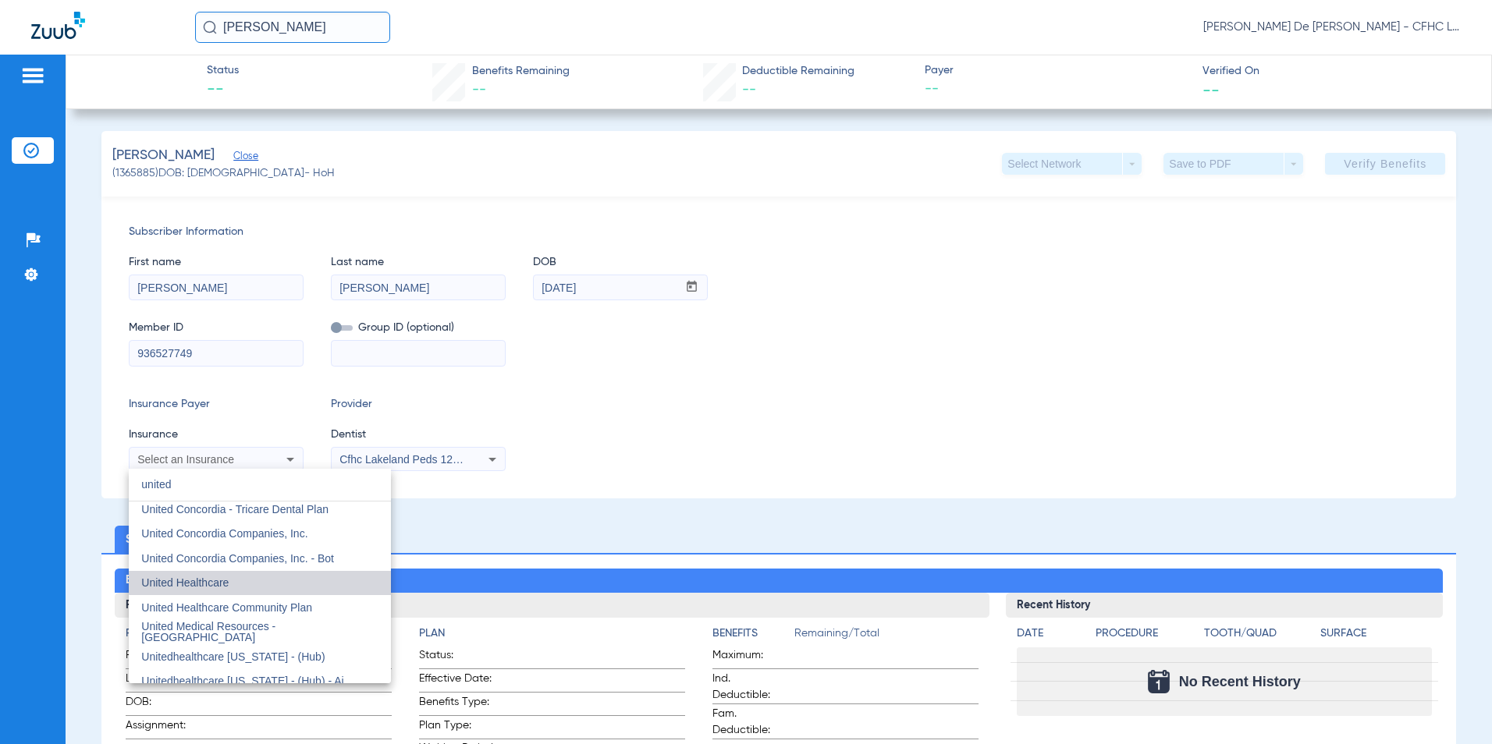
click at [263, 573] on mat-option "United Healthcare" at bounding box center [260, 583] width 262 height 25
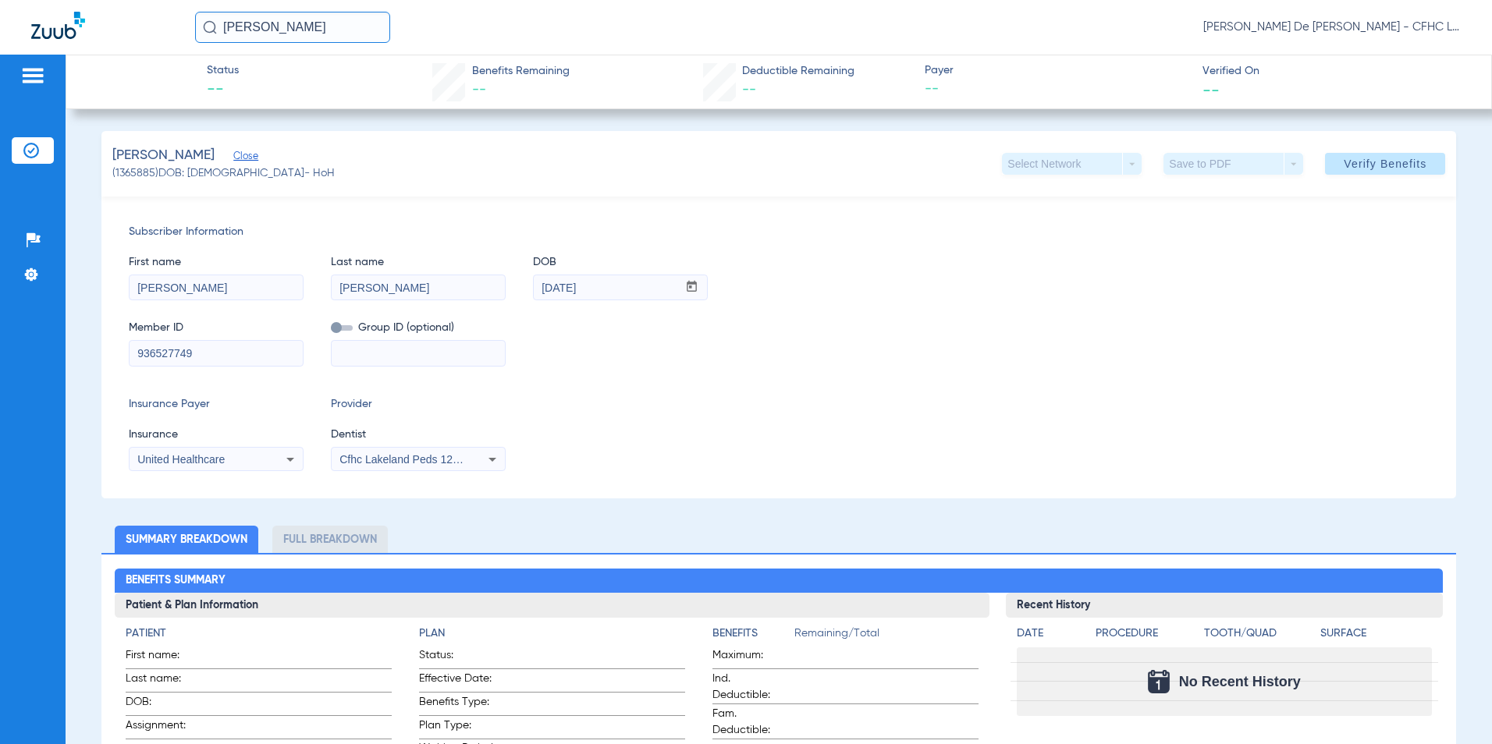
click at [420, 454] on span "Cfhc Lakeland Peds 1205336690" at bounding box center [419, 459] width 161 height 12
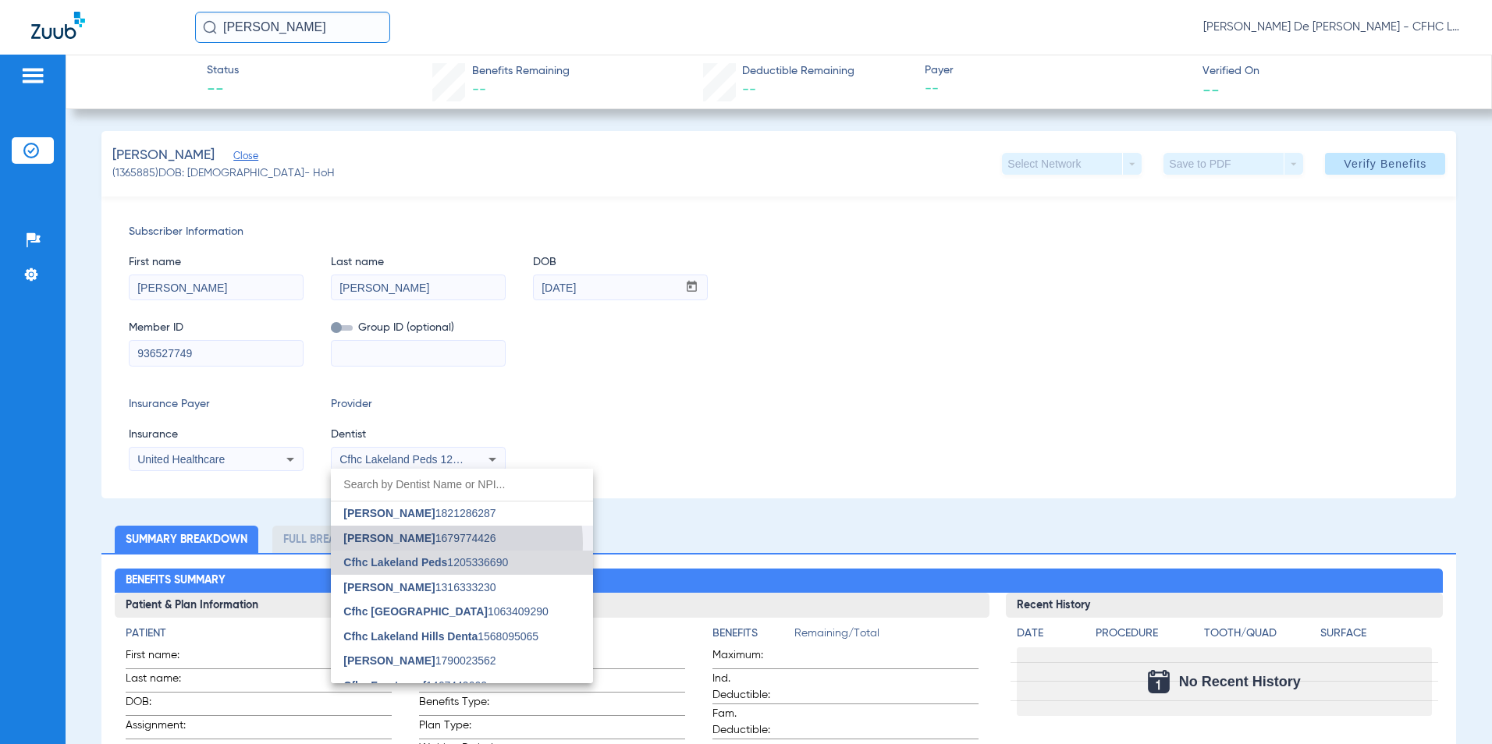
click at [431, 544] on span "[PERSON_NAME] 1679774426" at bounding box center [419, 538] width 152 height 11
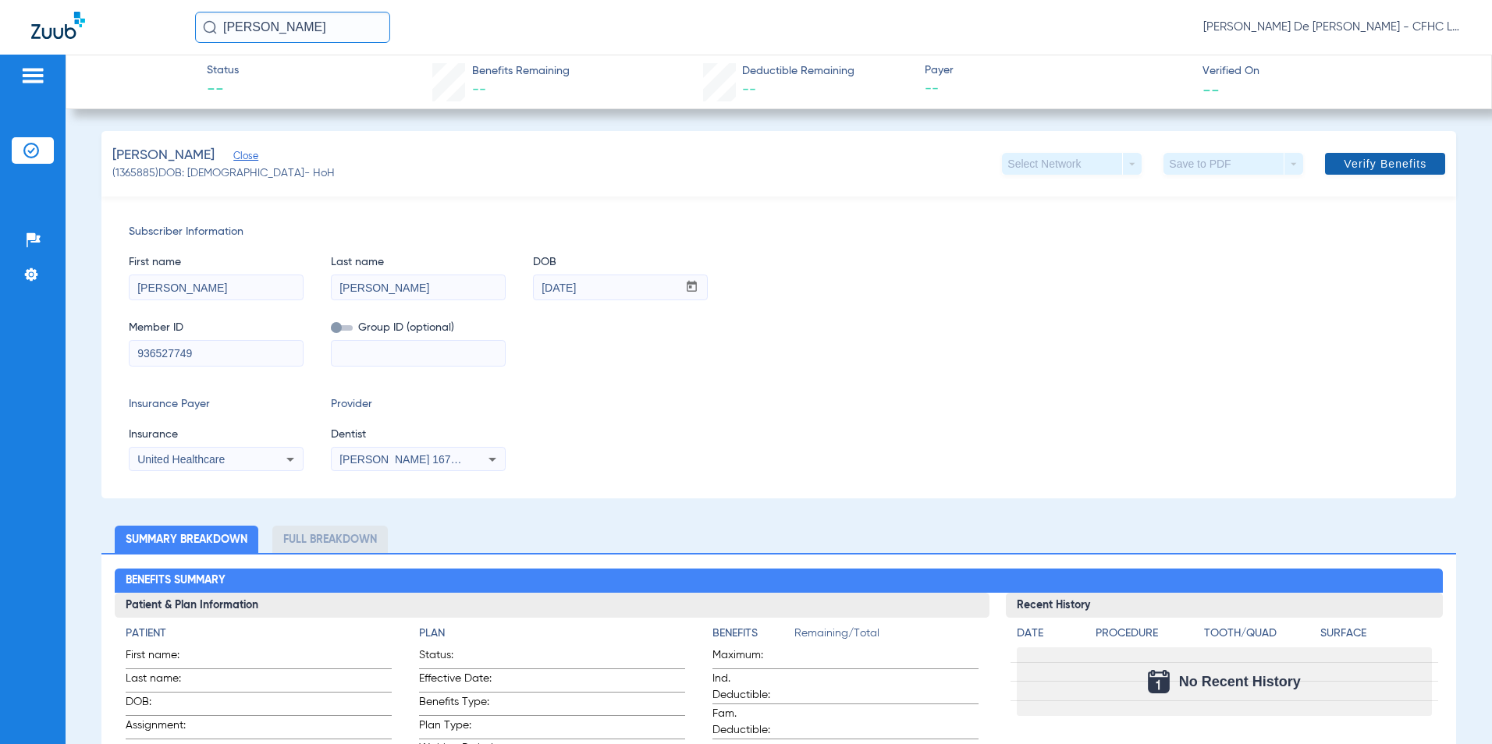
click at [1374, 165] on span "Verify Benefits" at bounding box center [1384, 164] width 83 height 12
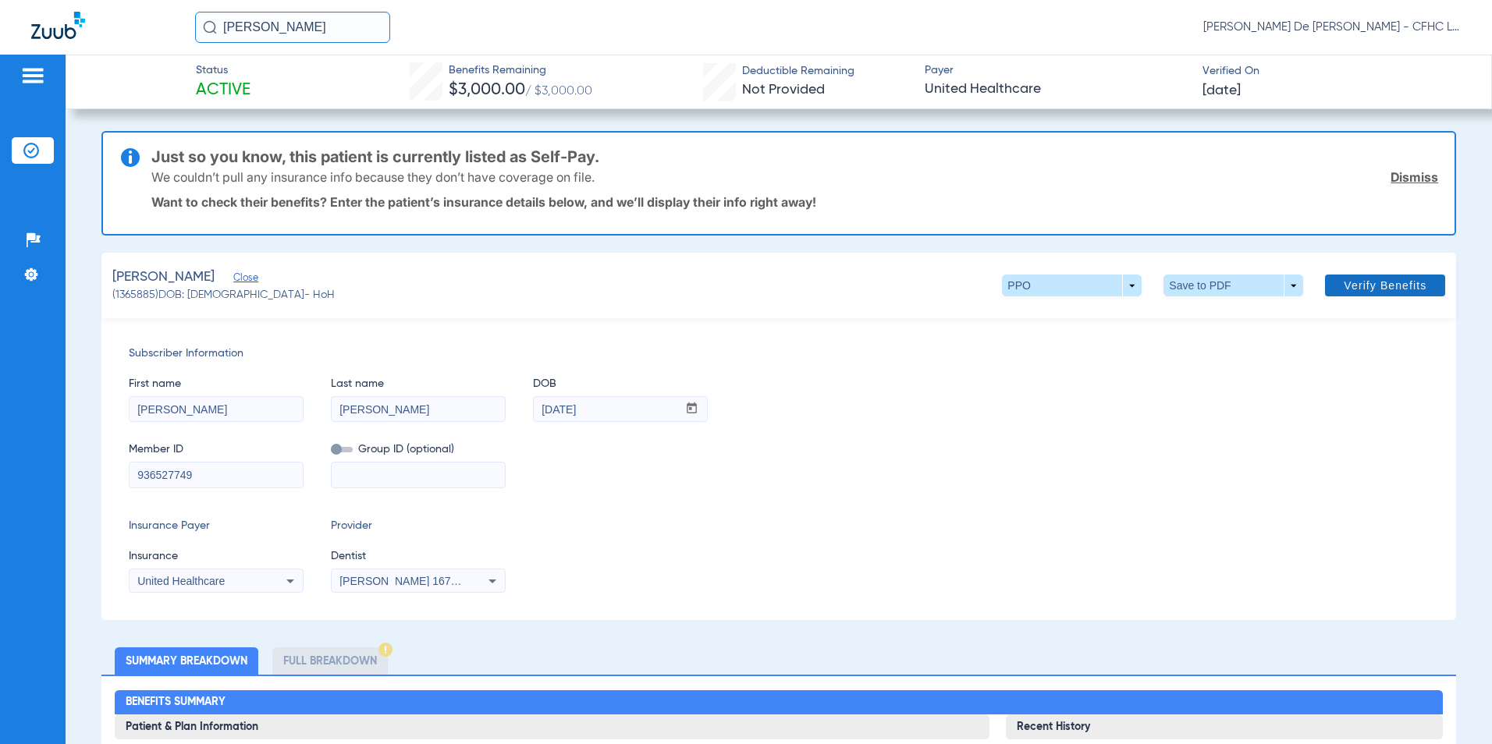
click at [1396, 172] on link "Dismiss" at bounding box center [1414, 177] width 48 height 16
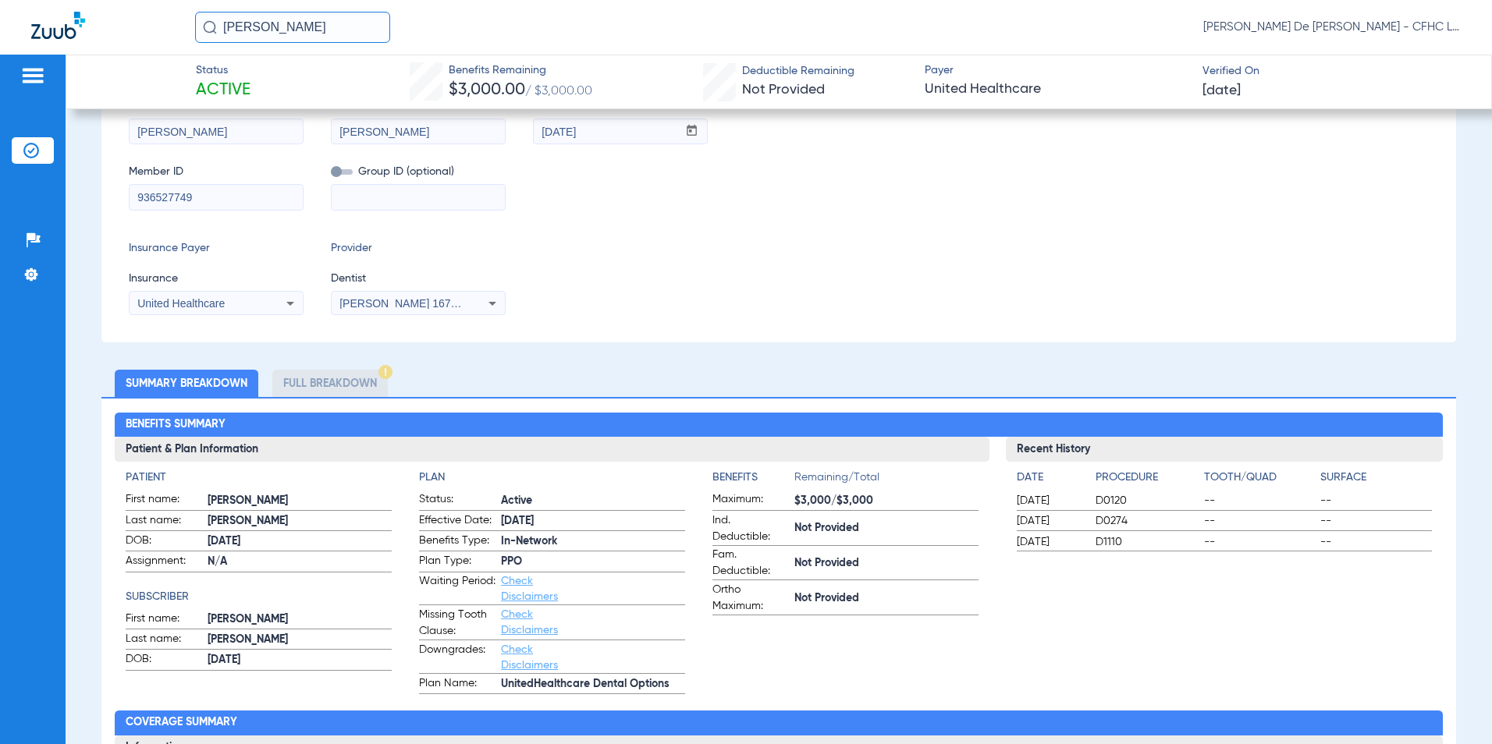
scroll to position [0, 0]
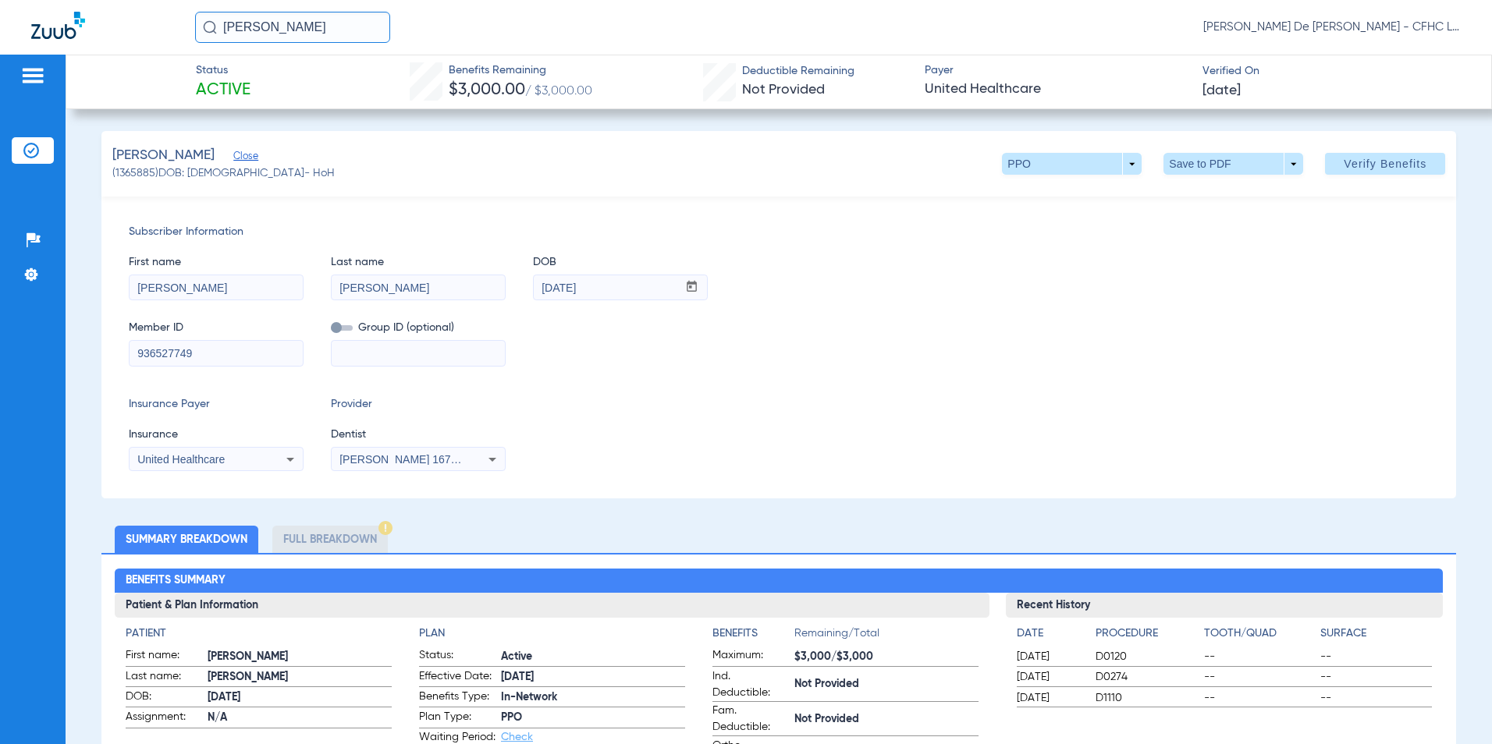
click at [1188, 176] on div "[PERSON_NAME] (1365885) DOB: [DEMOGRAPHIC_DATA] - HoH PPO arrow_drop_down Save …" at bounding box center [778, 164] width 1355 height 66
click at [1187, 172] on span at bounding box center [1233, 164] width 140 height 22
click at [1193, 197] on button "insert_drive_file Save to PDF" at bounding box center [1212, 194] width 118 height 31
click at [62, 43] on div "[PERSON_NAME] [PERSON_NAME] De [PERSON_NAME] - [GEOGRAPHIC_DATA] Dental" at bounding box center [746, 27] width 1492 height 55
click at [58, 34] on img at bounding box center [58, 25] width 54 height 27
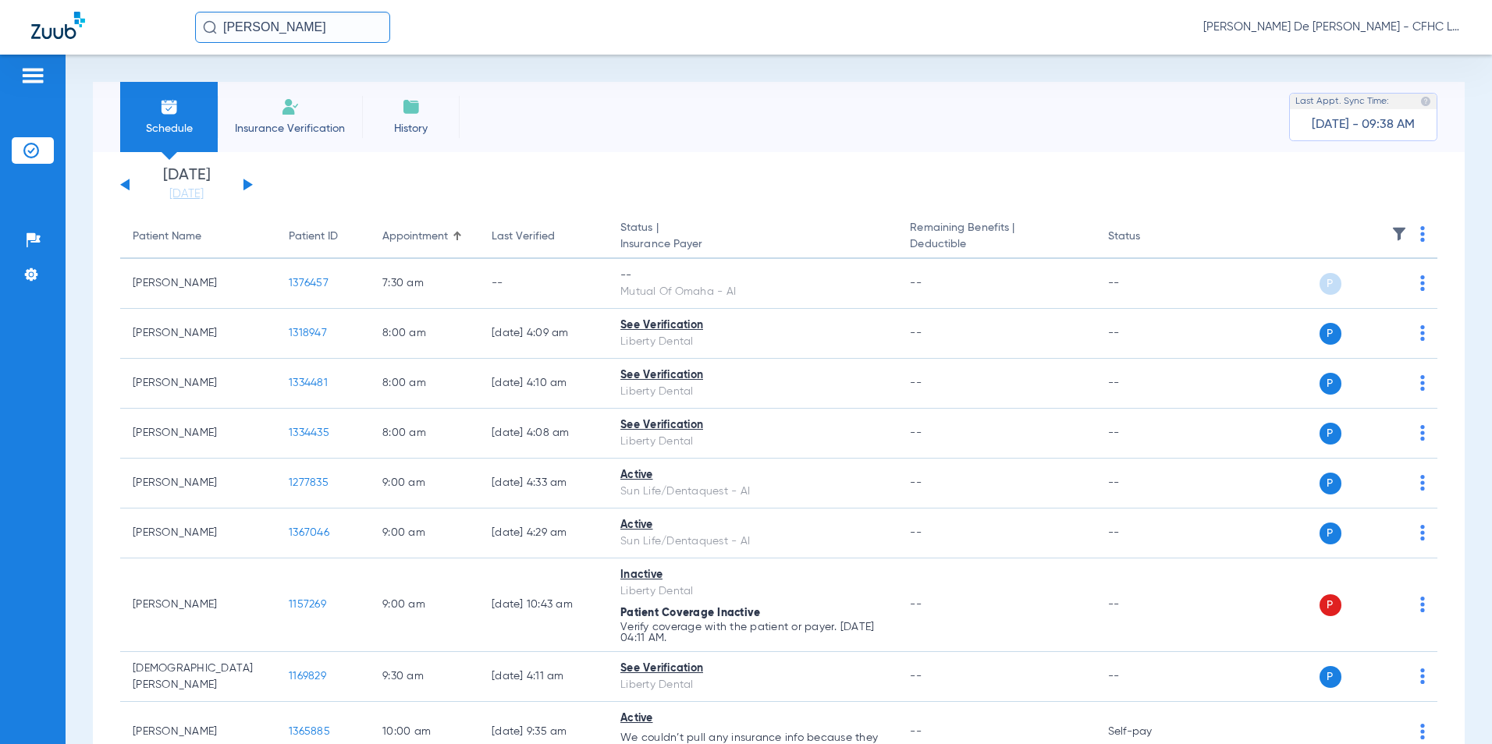
drag, startPoint x: 284, startPoint y: 34, endPoint x: 29, endPoint y: 23, distance: 255.3
click at [42, 37] on div "[PERSON_NAME] [PERSON_NAME] De [PERSON_NAME] - [GEOGRAPHIC_DATA] Dental" at bounding box center [746, 27] width 1492 height 55
click at [248, 185] on button at bounding box center [247, 185] width 9 height 12
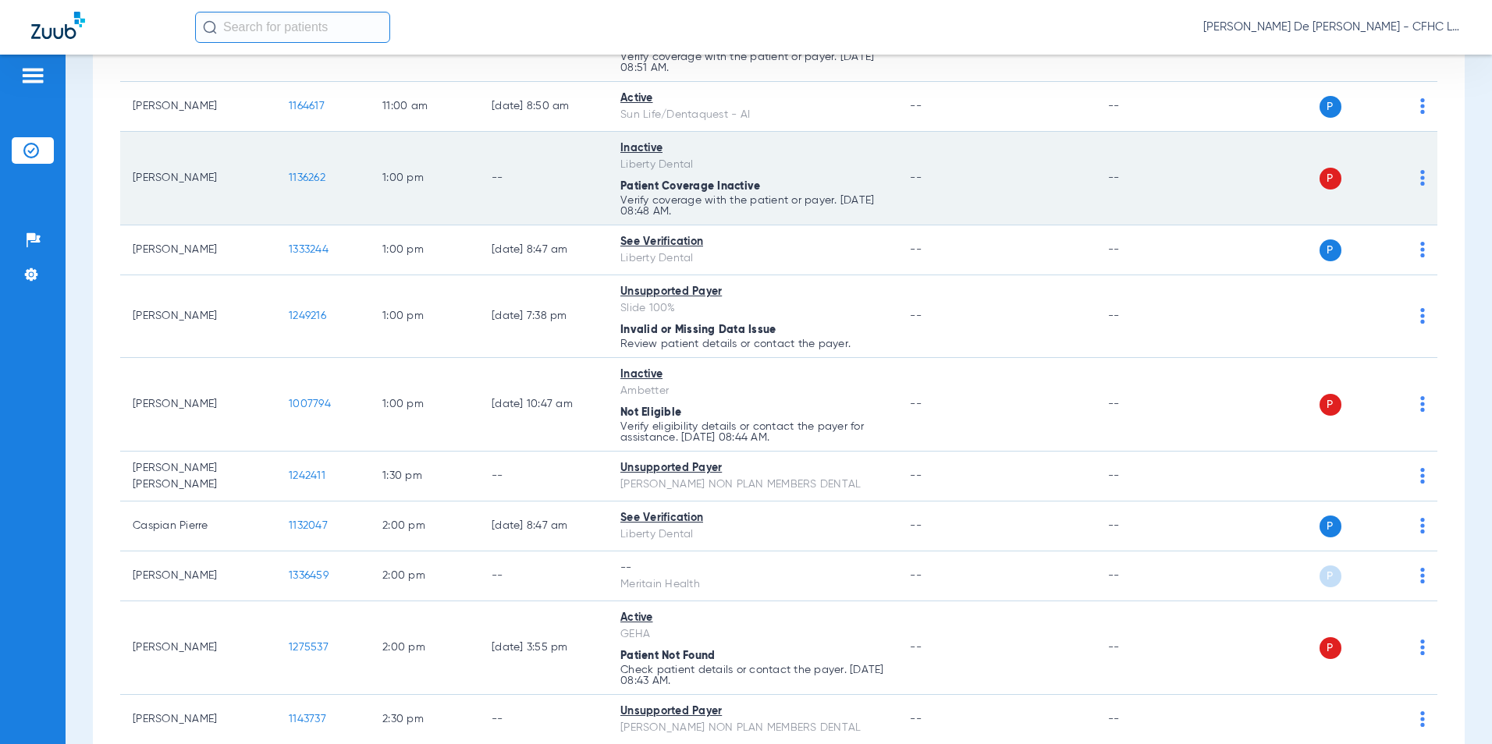
scroll to position [936, 0]
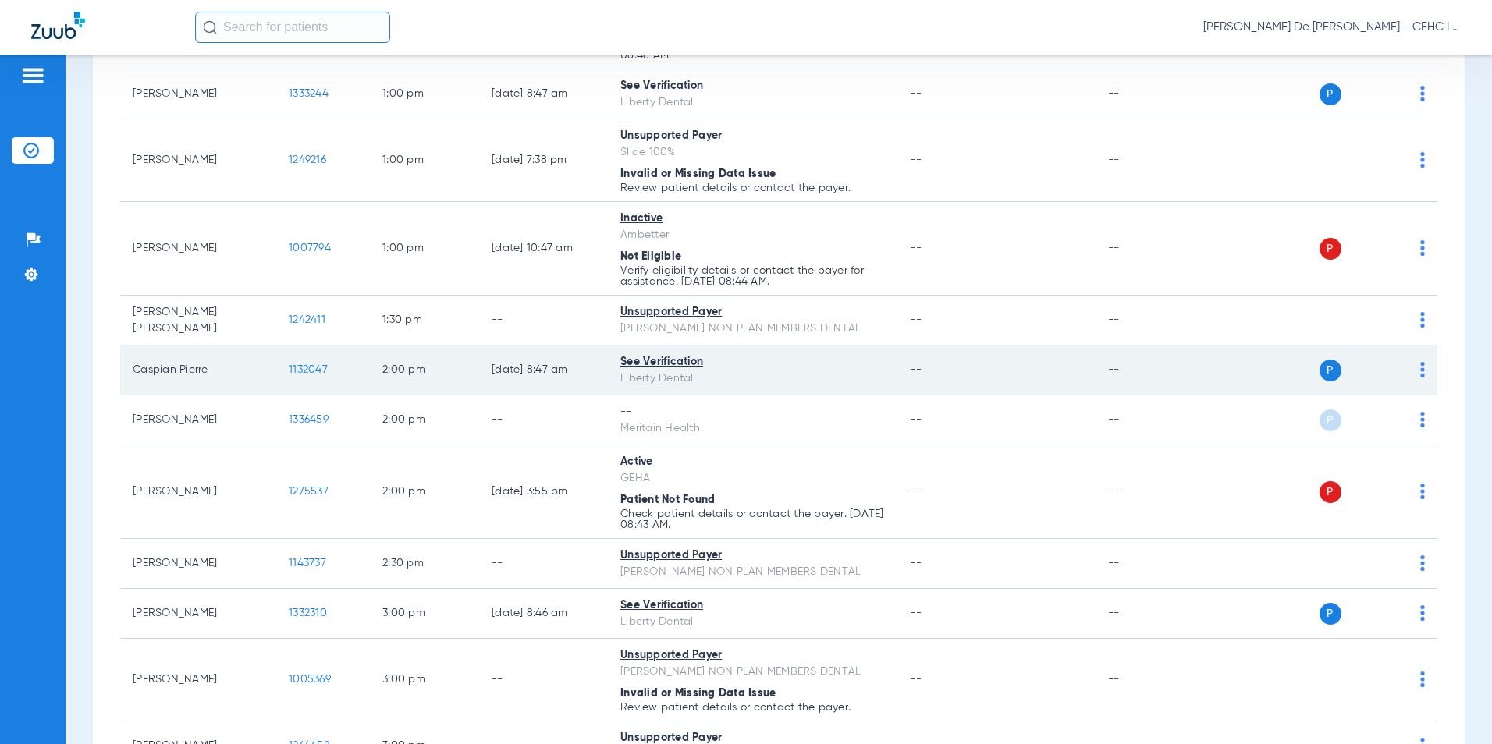
click at [317, 376] on td "1132047" at bounding box center [323, 371] width 94 height 50
click at [310, 371] on span "1132047" at bounding box center [308, 369] width 39 height 11
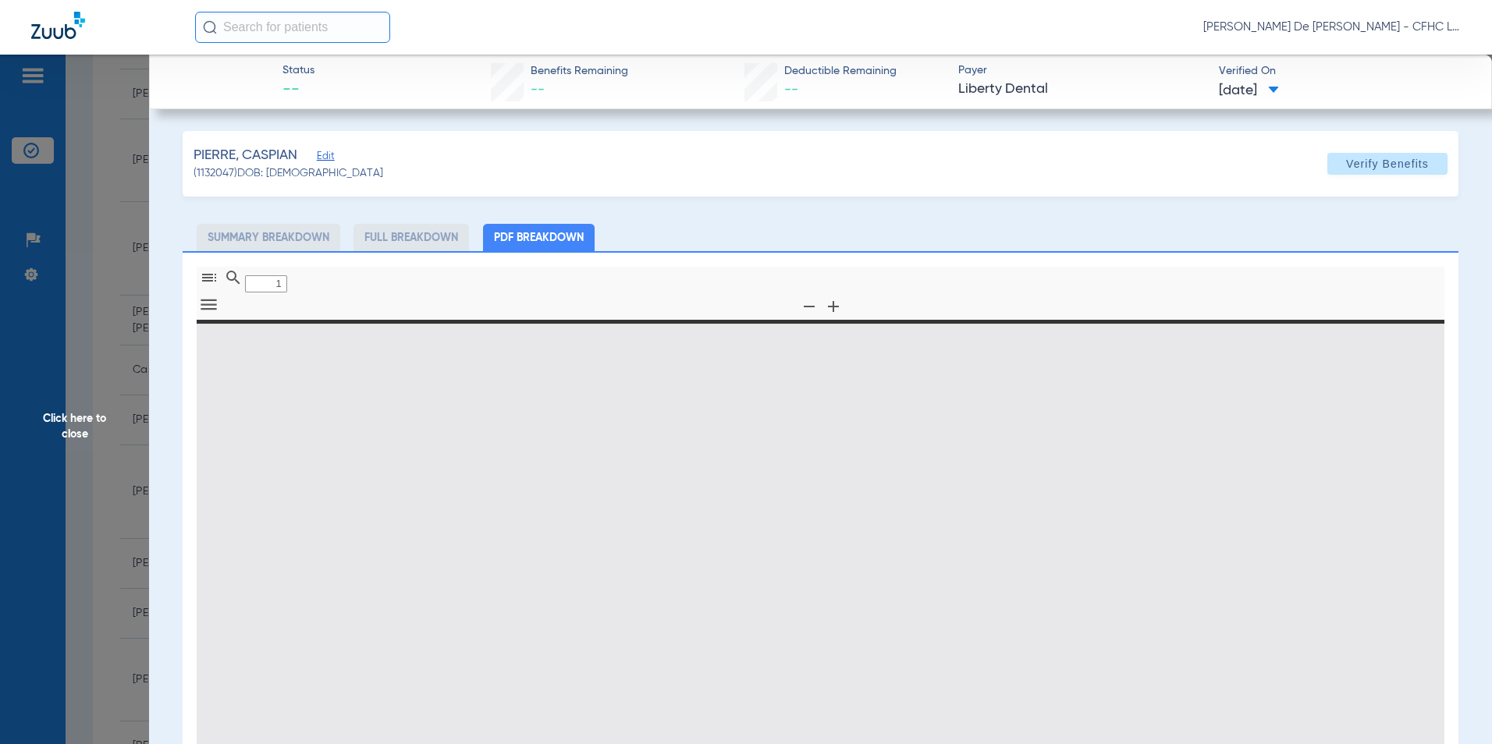
type input "0"
select select "page-width"
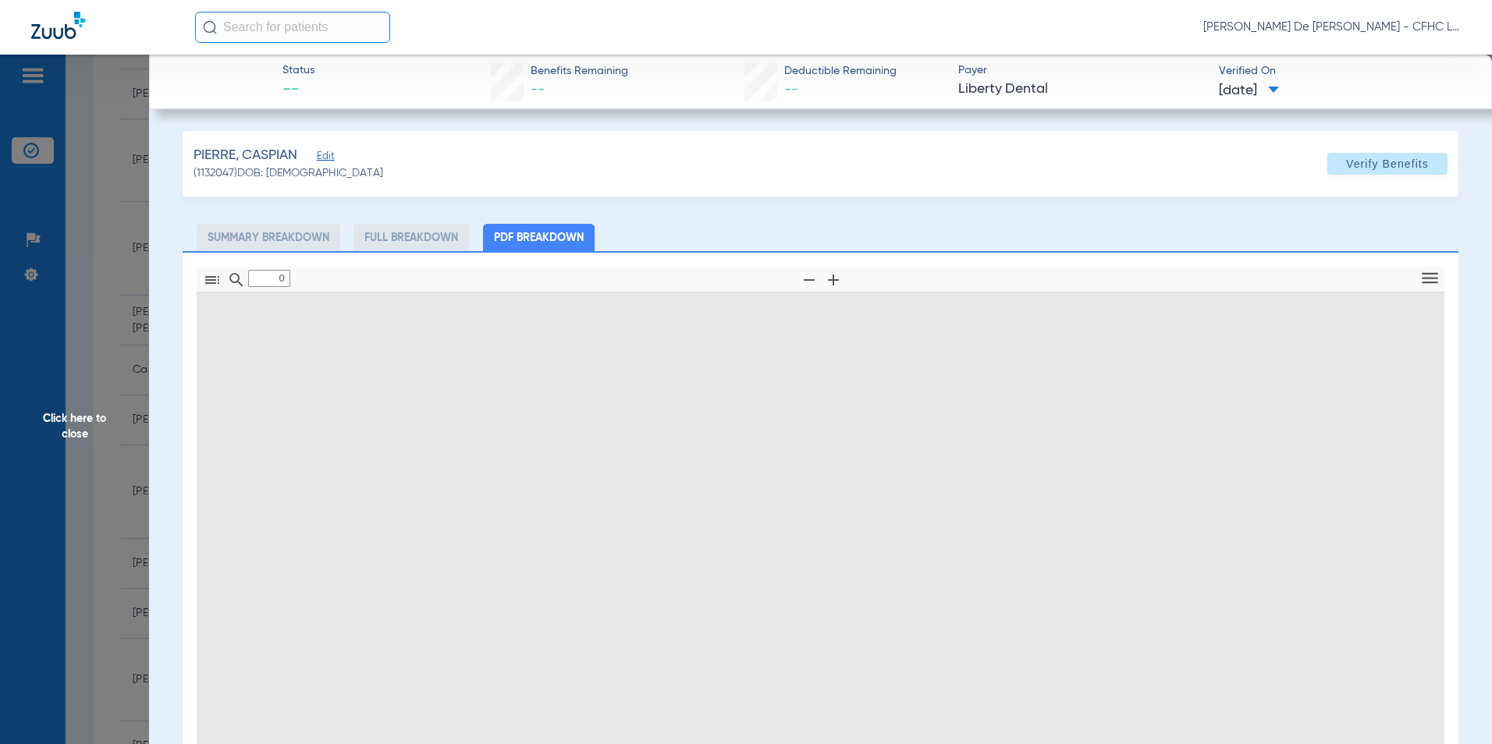
type input "1"
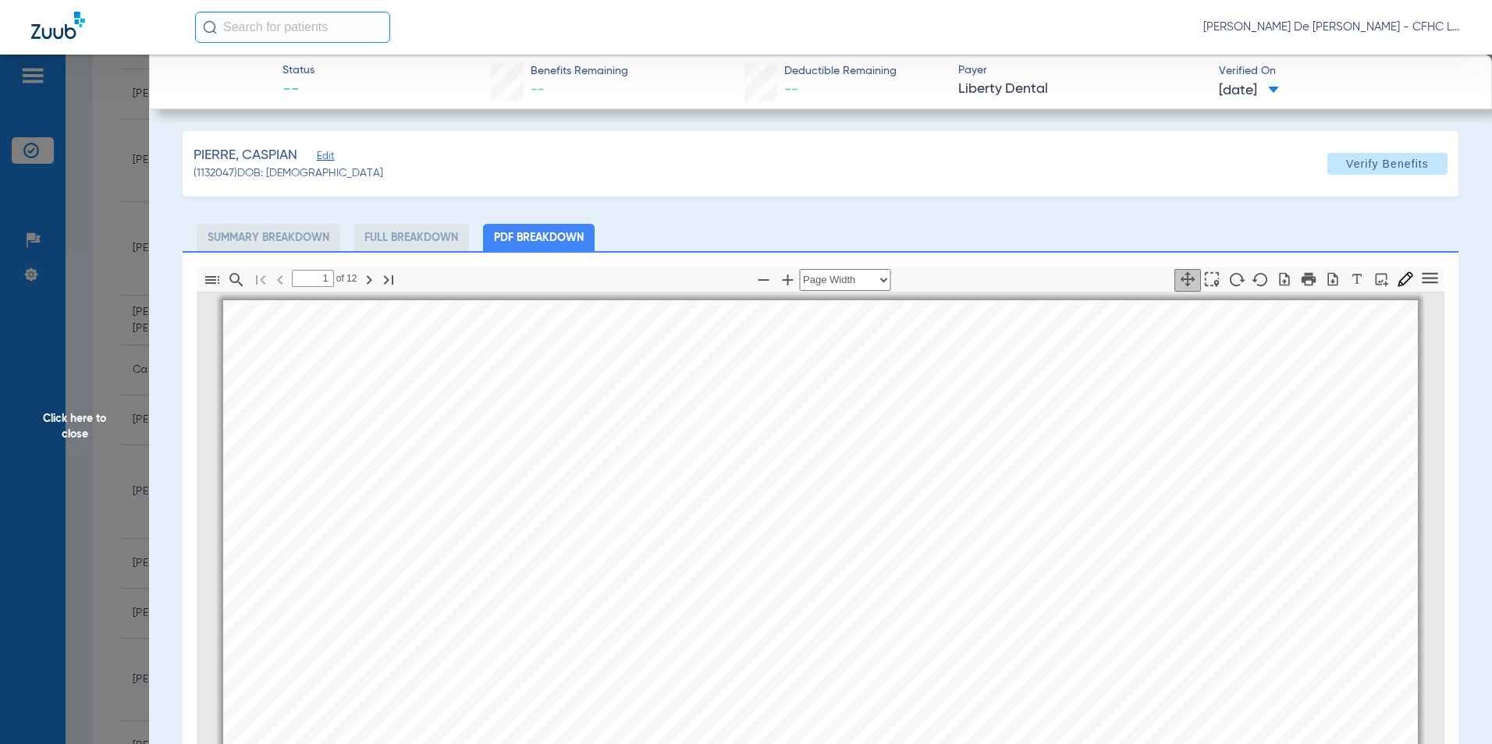
scroll to position [8, 0]
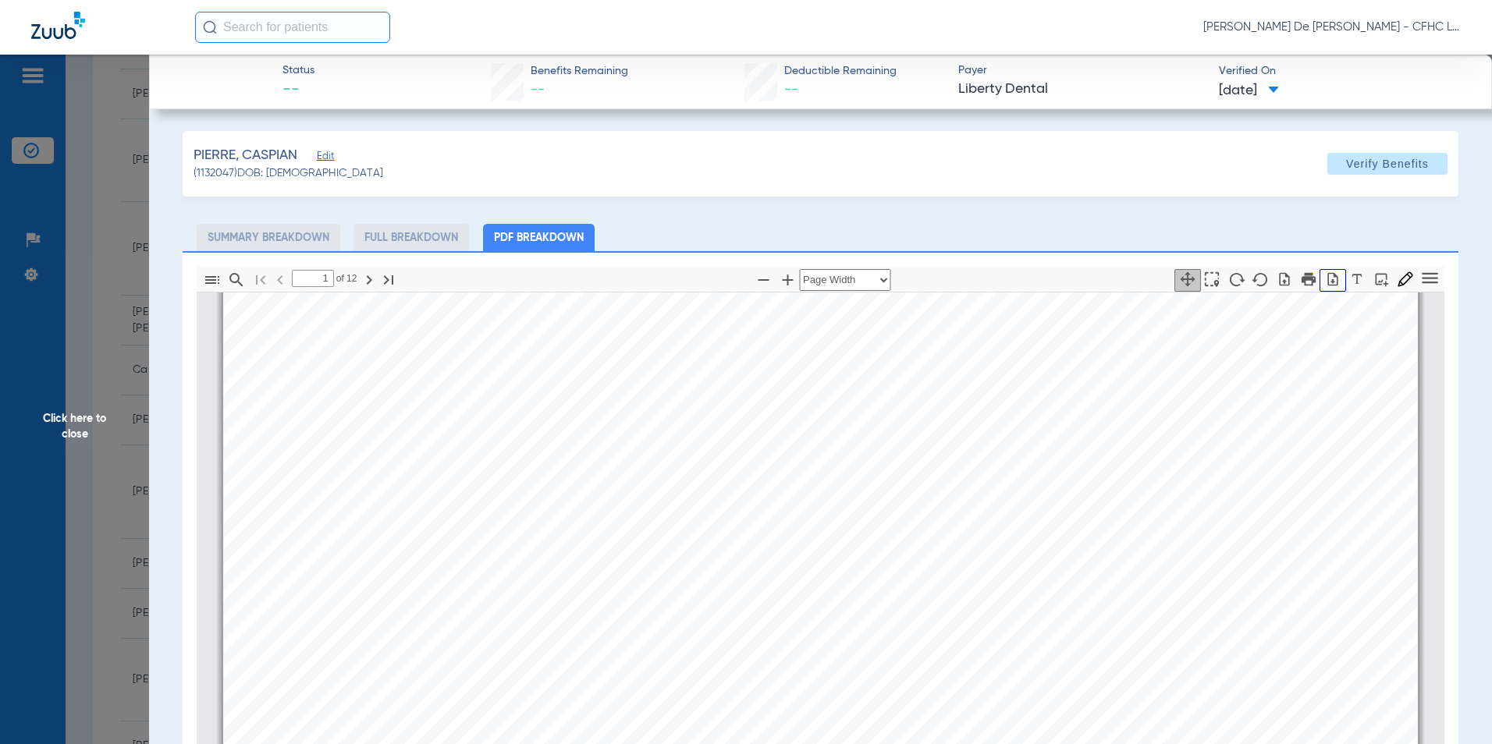
click at [1325, 286] on icon "button" at bounding box center [1333, 279] width 16 height 16
click at [81, 424] on span "Click here to close" at bounding box center [74, 427] width 149 height 744
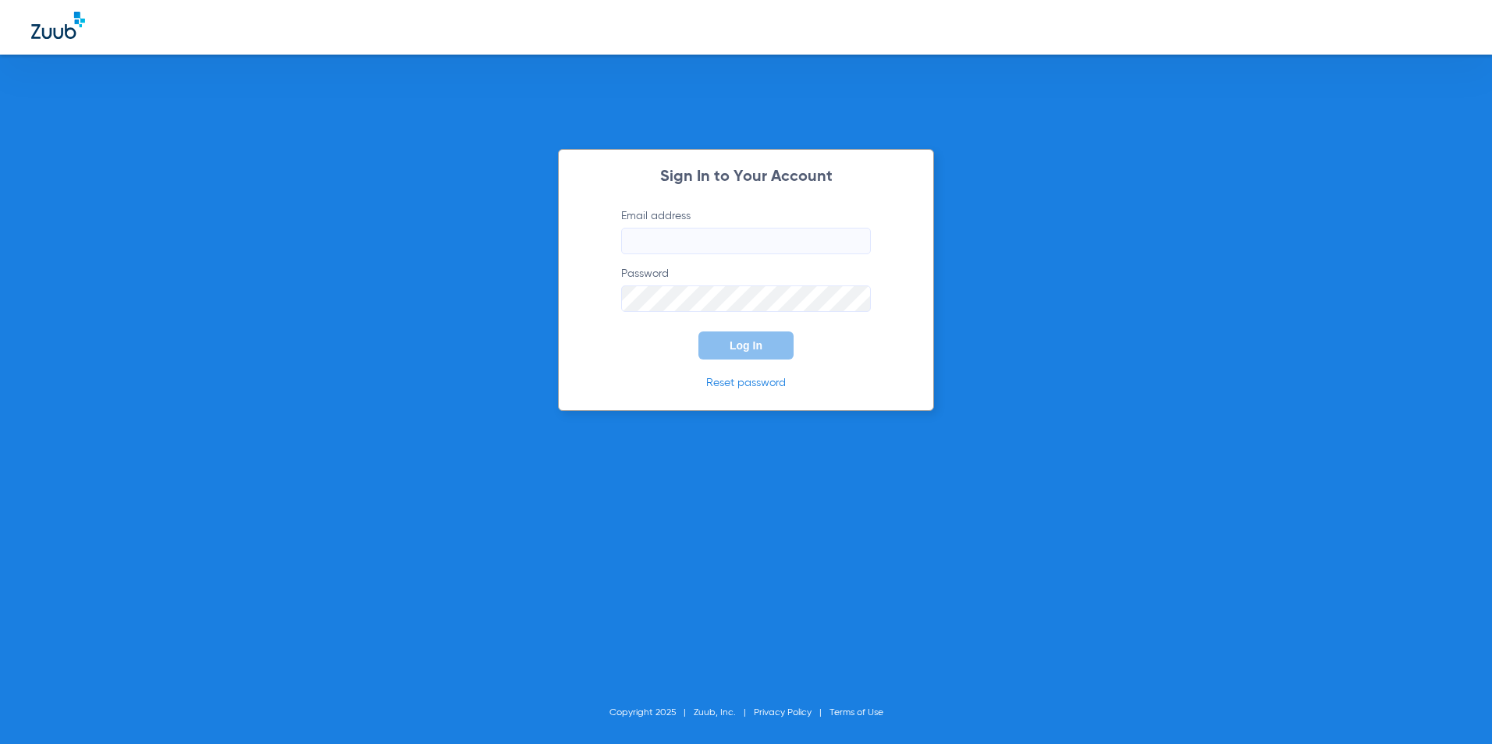
type input "[EMAIL_ADDRESS][DOMAIN_NAME]"
click at [717, 334] on button "Log In" at bounding box center [745, 346] width 95 height 28
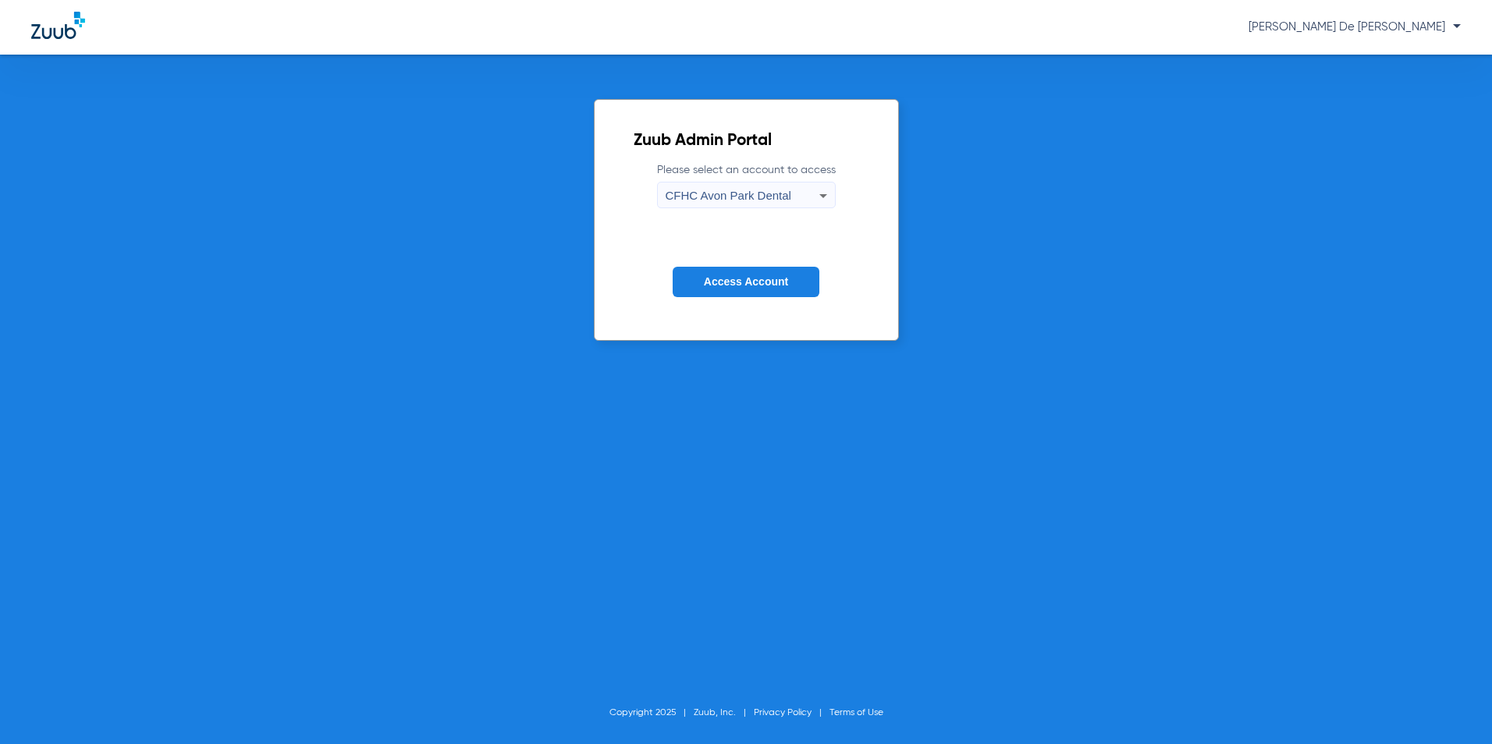
click at [764, 202] on span "CFHC Avon Park Dental" at bounding box center [728, 195] width 126 height 13
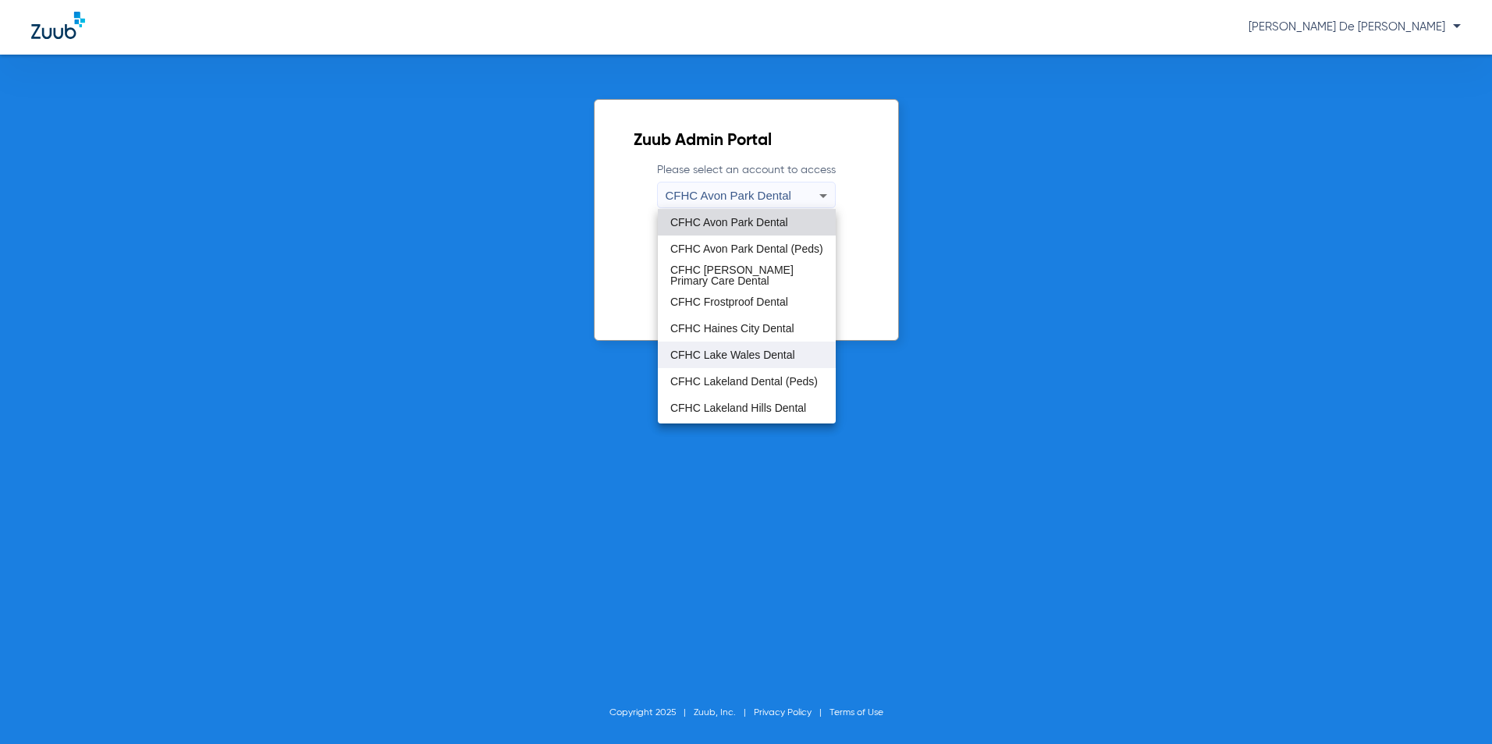
click at [709, 350] on span "CFHC Lake Wales Dental" at bounding box center [732, 354] width 125 height 11
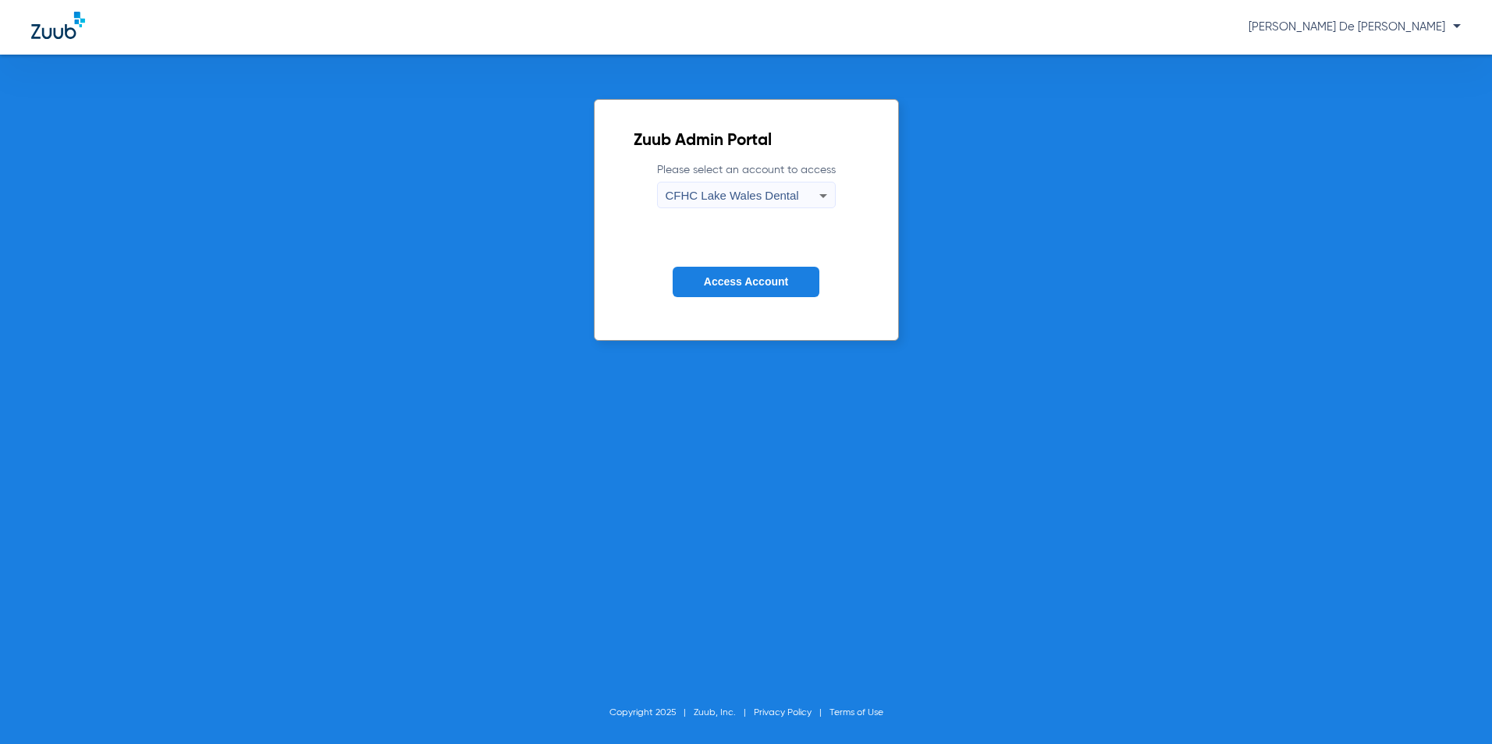
click at [731, 281] on span "Access Account" at bounding box center [746, 281] width 84 height 12
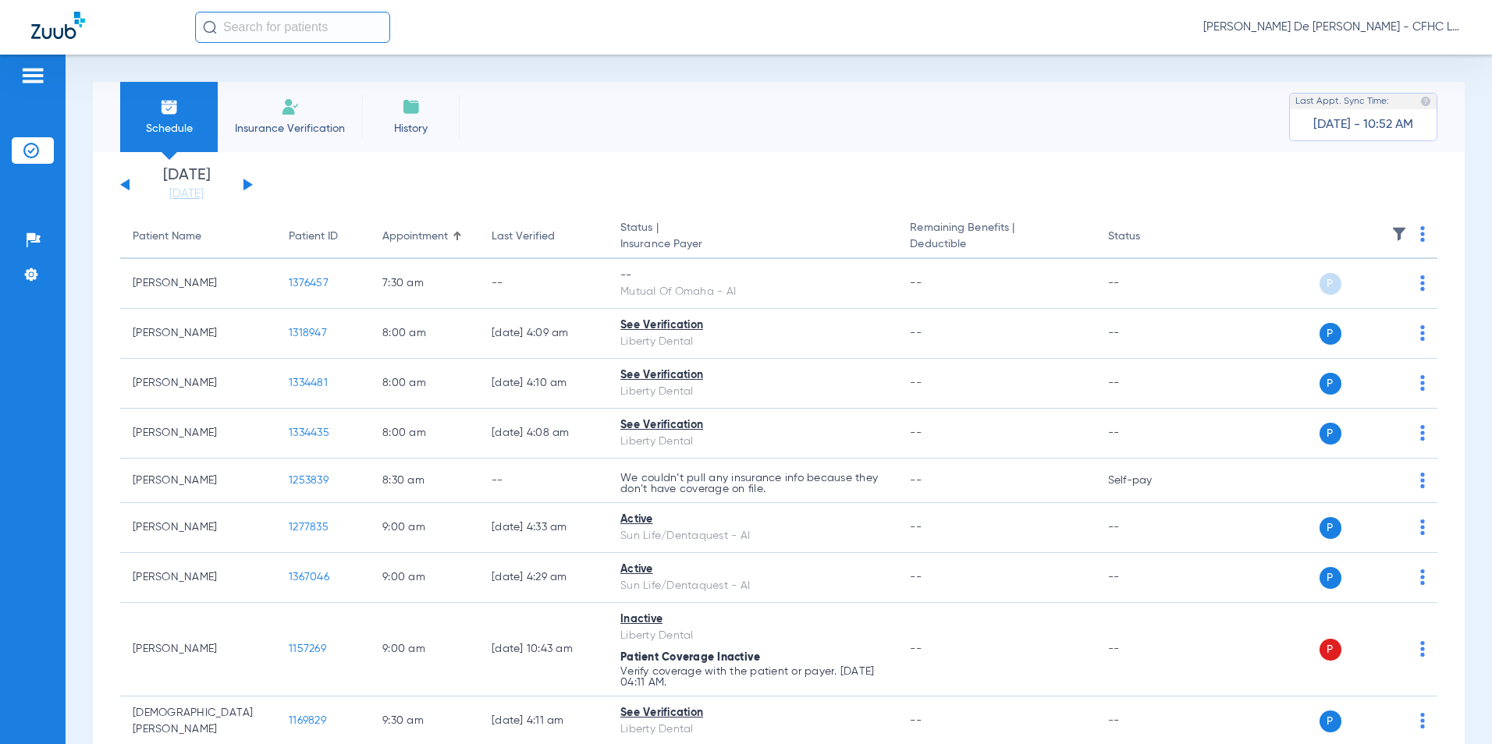
click at [161, 121] on span "Schedule" at bounding box center [169, 129] width 74 height 16
